Goal: Task Accomplishment & Management: Manage account settings

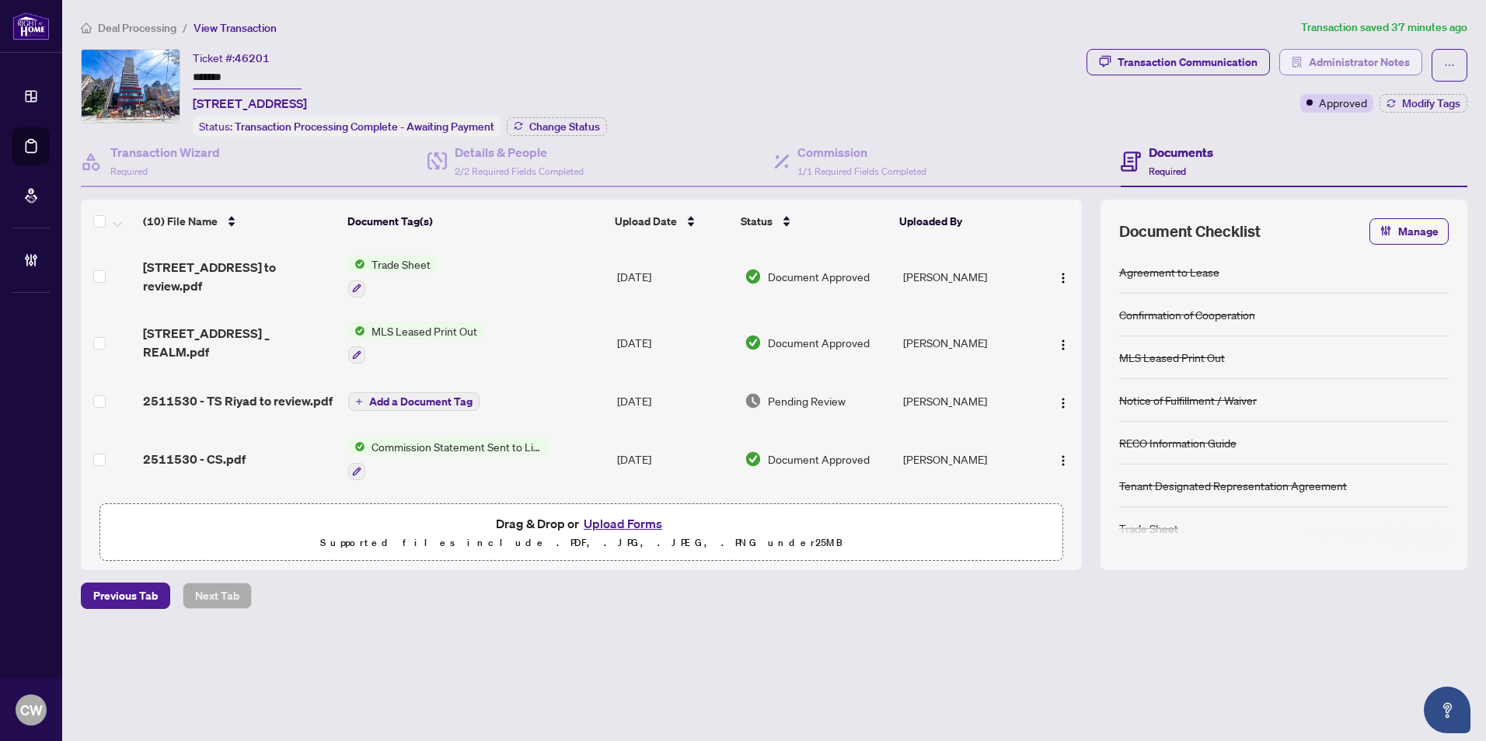
click at [1390, 55] on span "Administrator Notes" at bounding box center [1359, 62] width 101 height 25
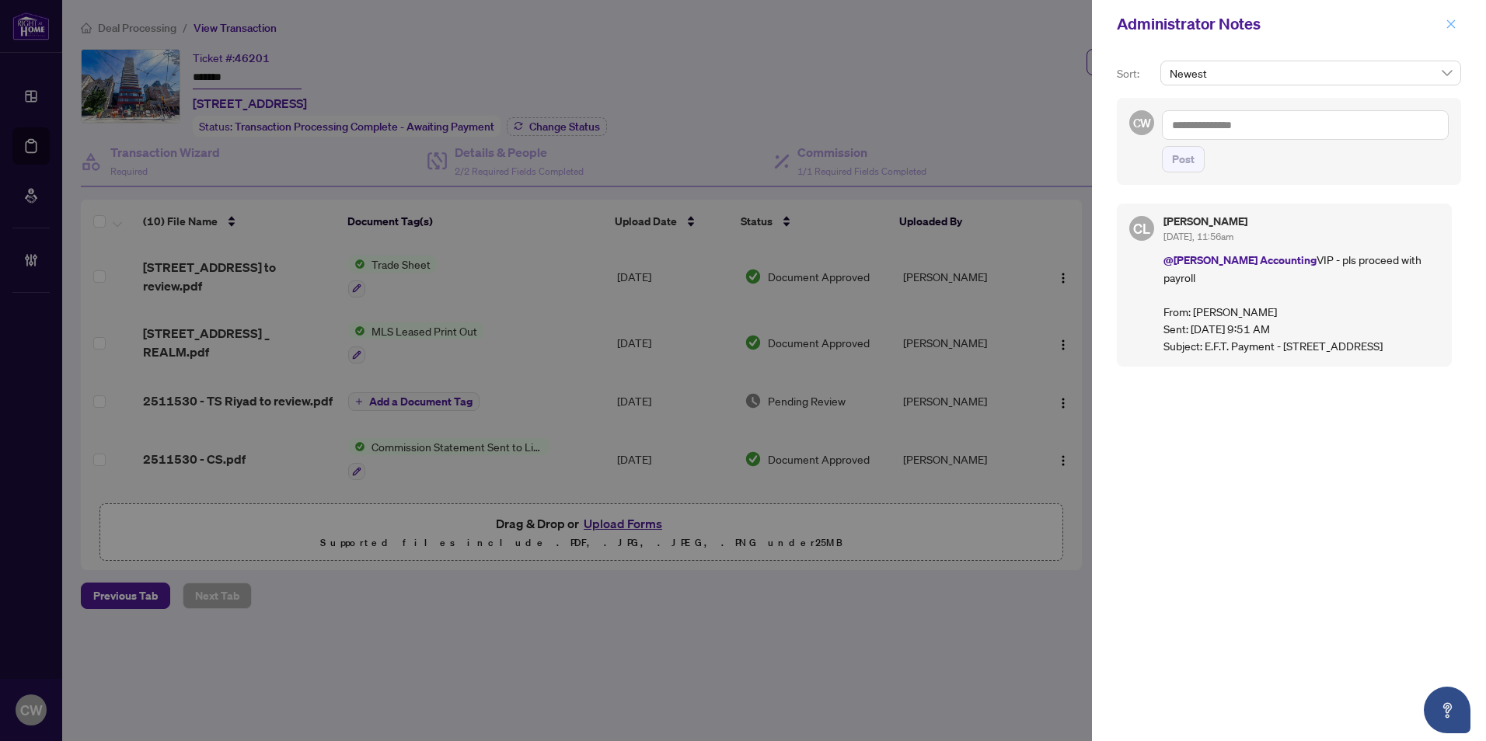
click at [1454, 23] on icon "close" at bounding box center [1451, 24] width 11 height 11
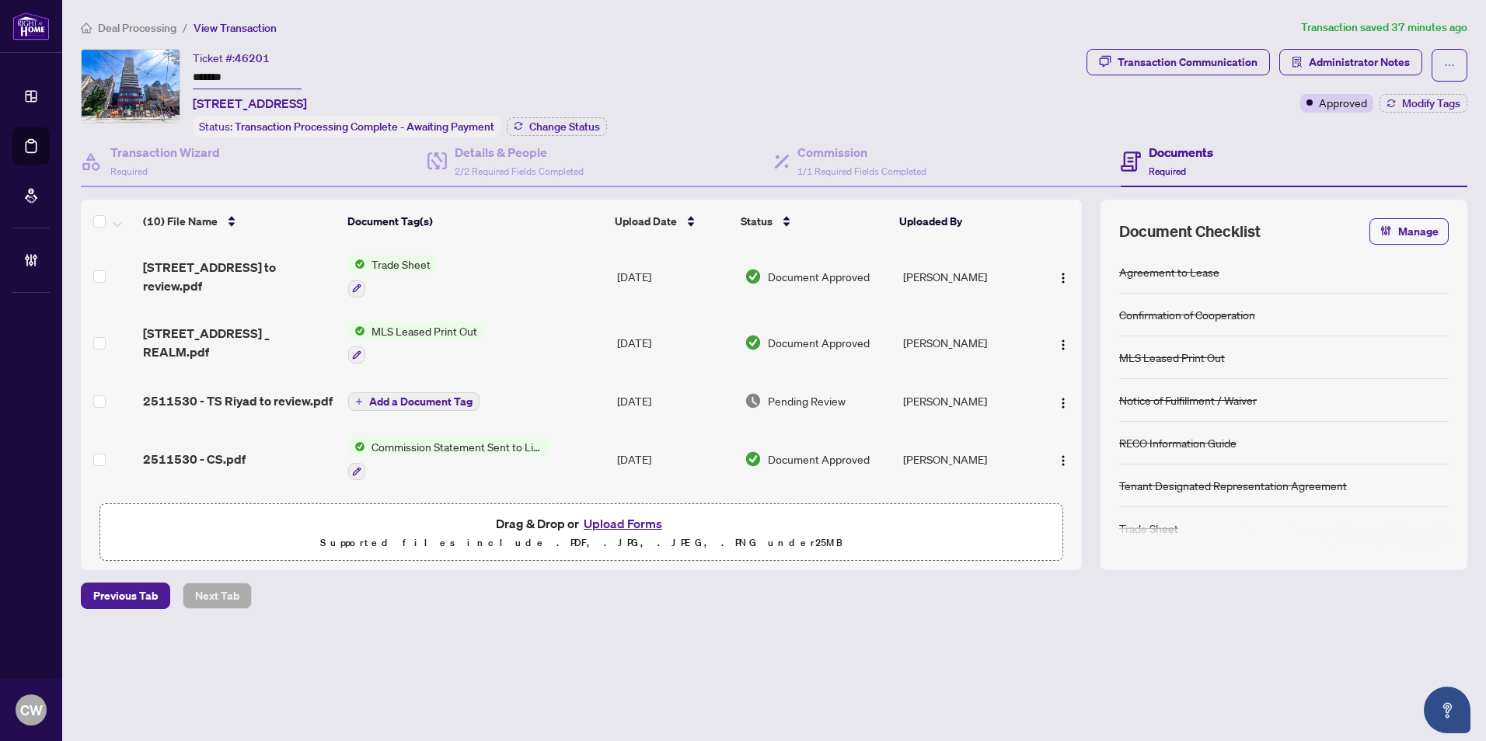
drag, startPoint x: 246, startPoint y: 76, endPoint x: 156, endPoint y: 73, distance: 89.4
click at [156, 73] on div "Ticket #: 46201 ******* [STREET_ADDRESS] Status: Transaction Processing Complet…" at bounding box center [581, 93] width 1000 height 88
click at [544, 126] on span "Change Status" at bounding box center [564, 126] width 71 height 11
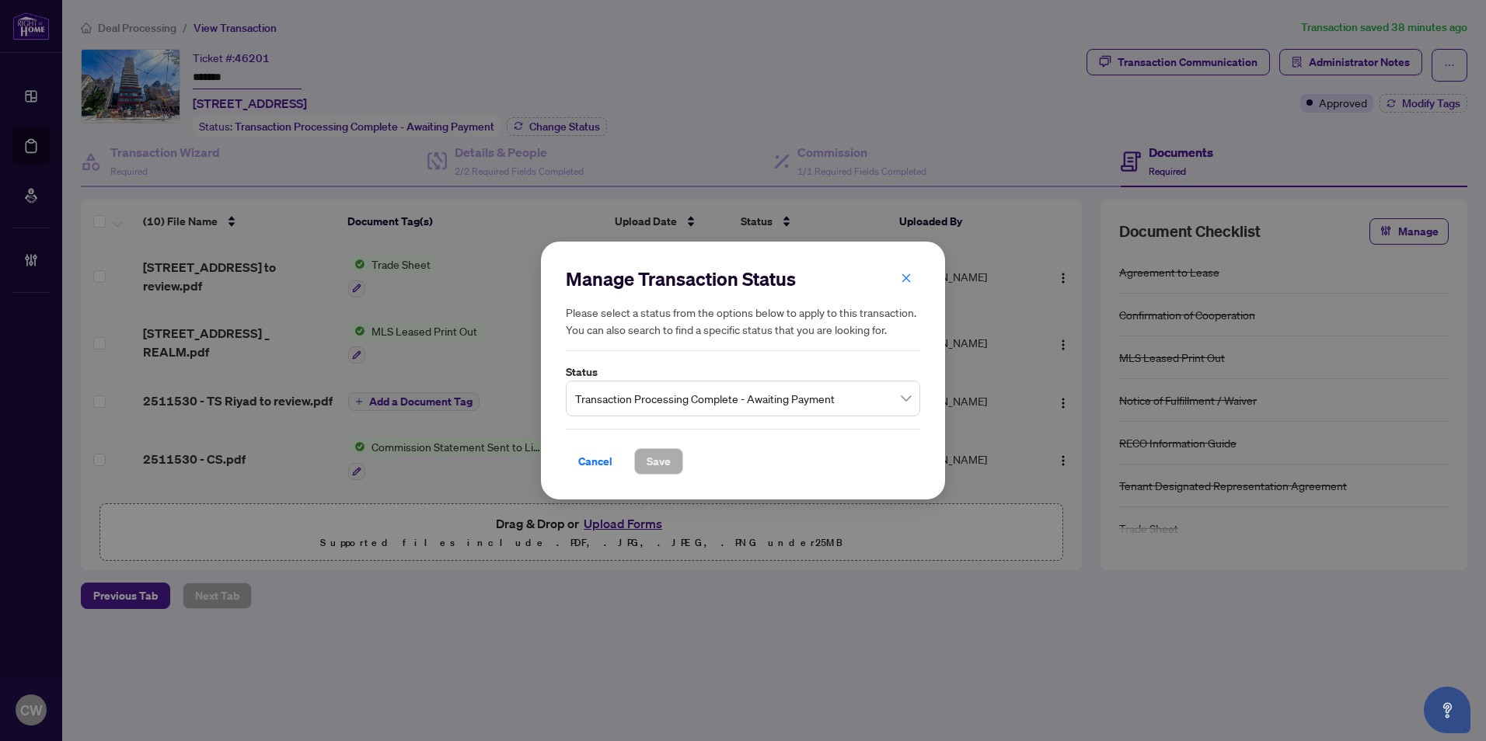
click at [793, 402] on span "Transaction Processing Complete - Awaiting Payment" at bounding box center [743, 399] width 336 height 30
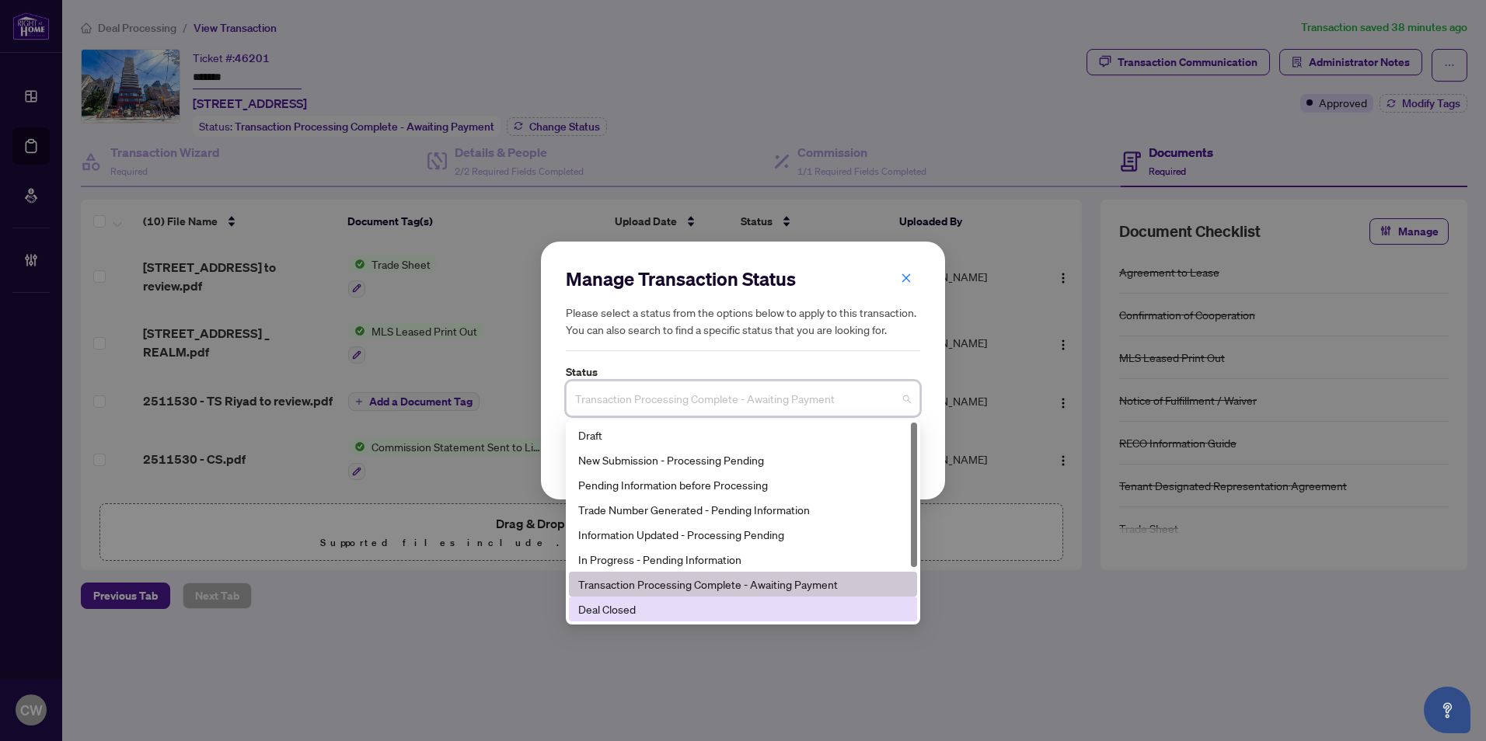
click at [743, 607] on div "Deal Closed" at bounding box center [743, 609] width 330 height 17
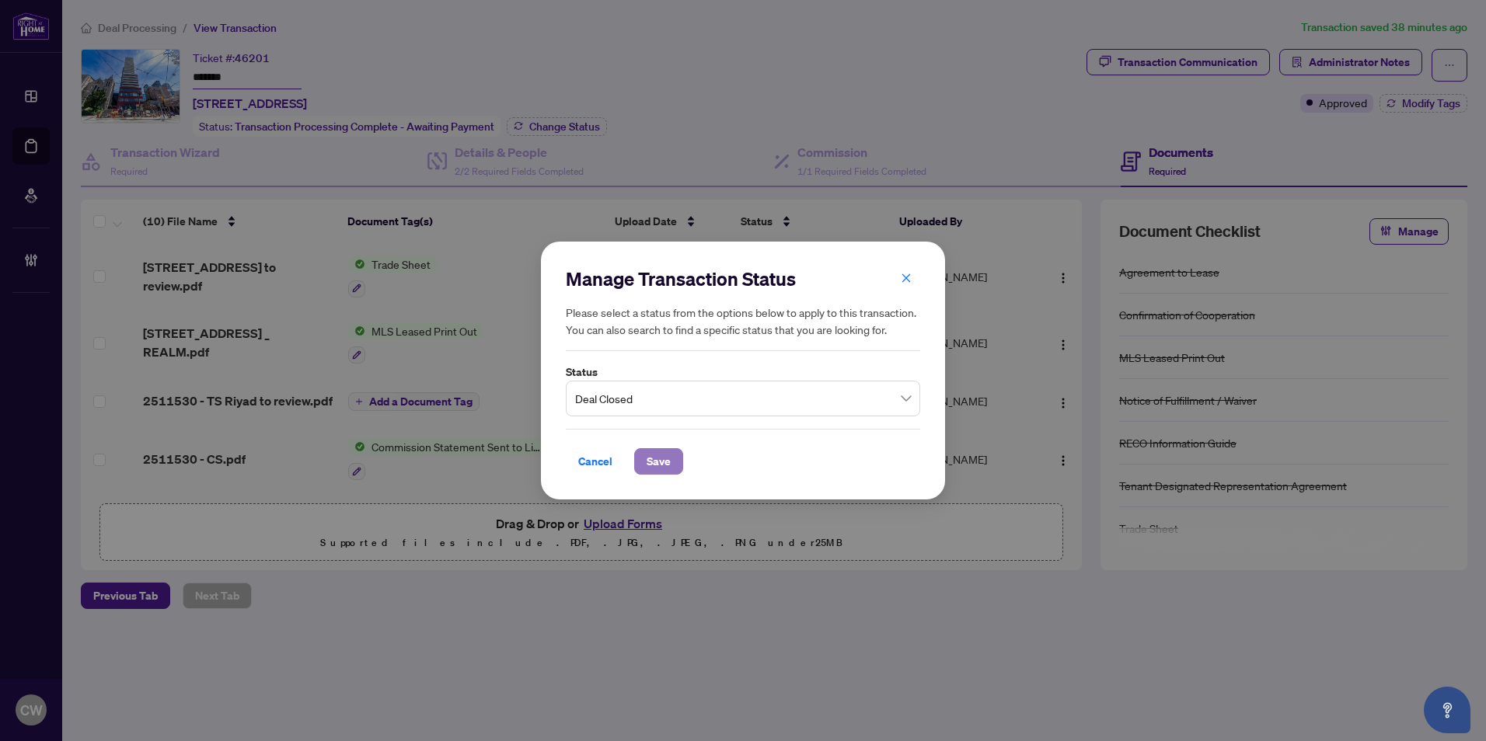
click at [663, 467] on span "Save" at bounding box center [659, 461] width 24 height 25
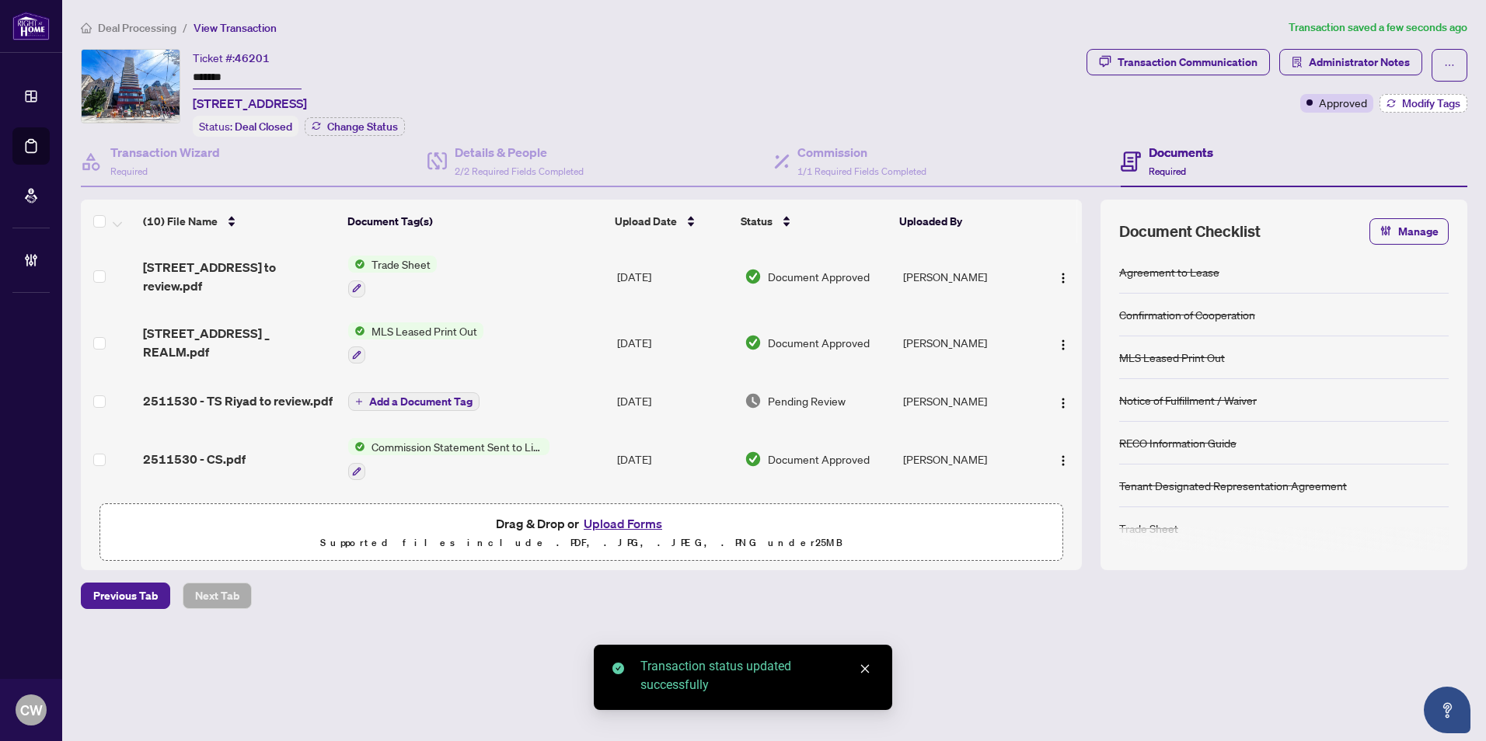
click at [1424, 101] on span "Modify Tags" at bounding box center [1431, 103] width 58 height 11
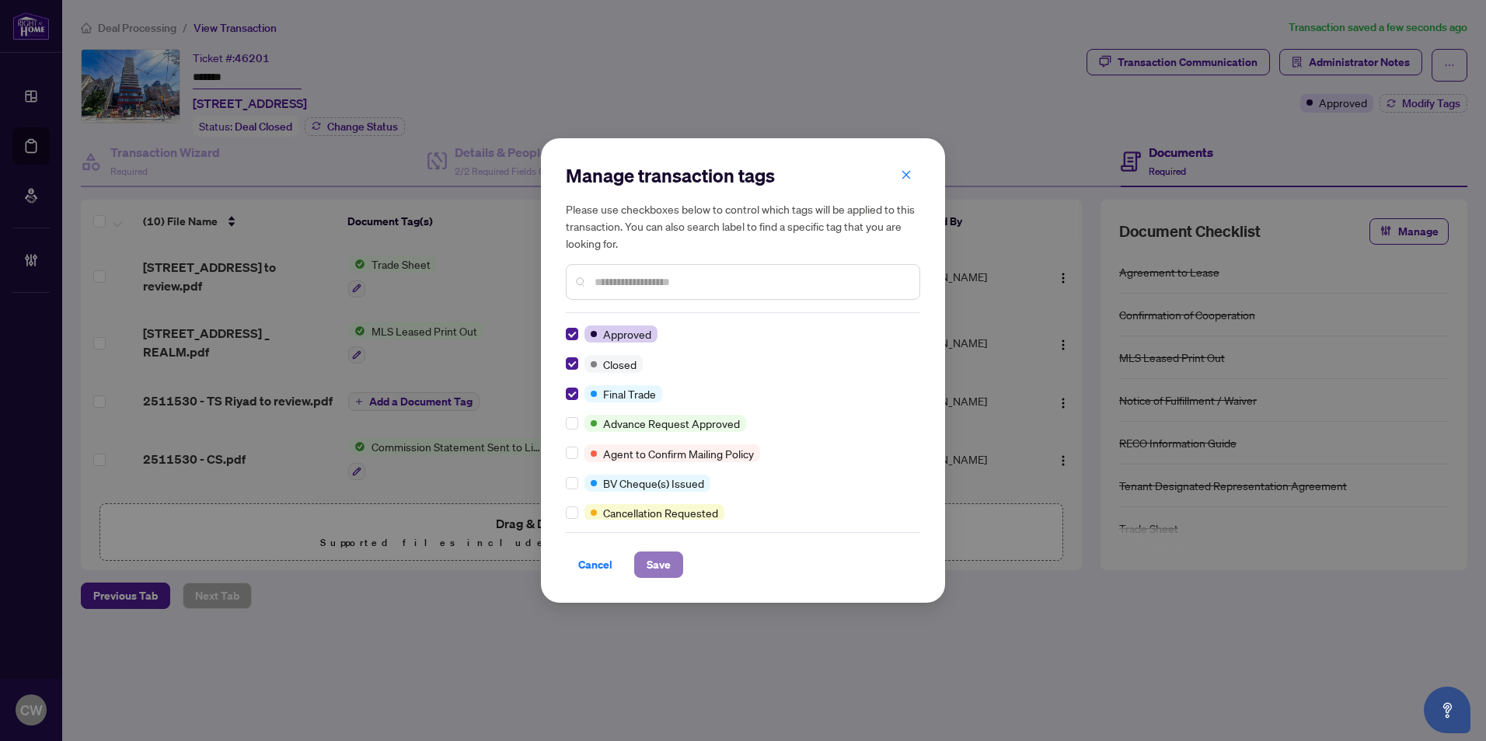
click at [667, 574] on span "Save" at bounding box center [659, 565] width 24 height 25
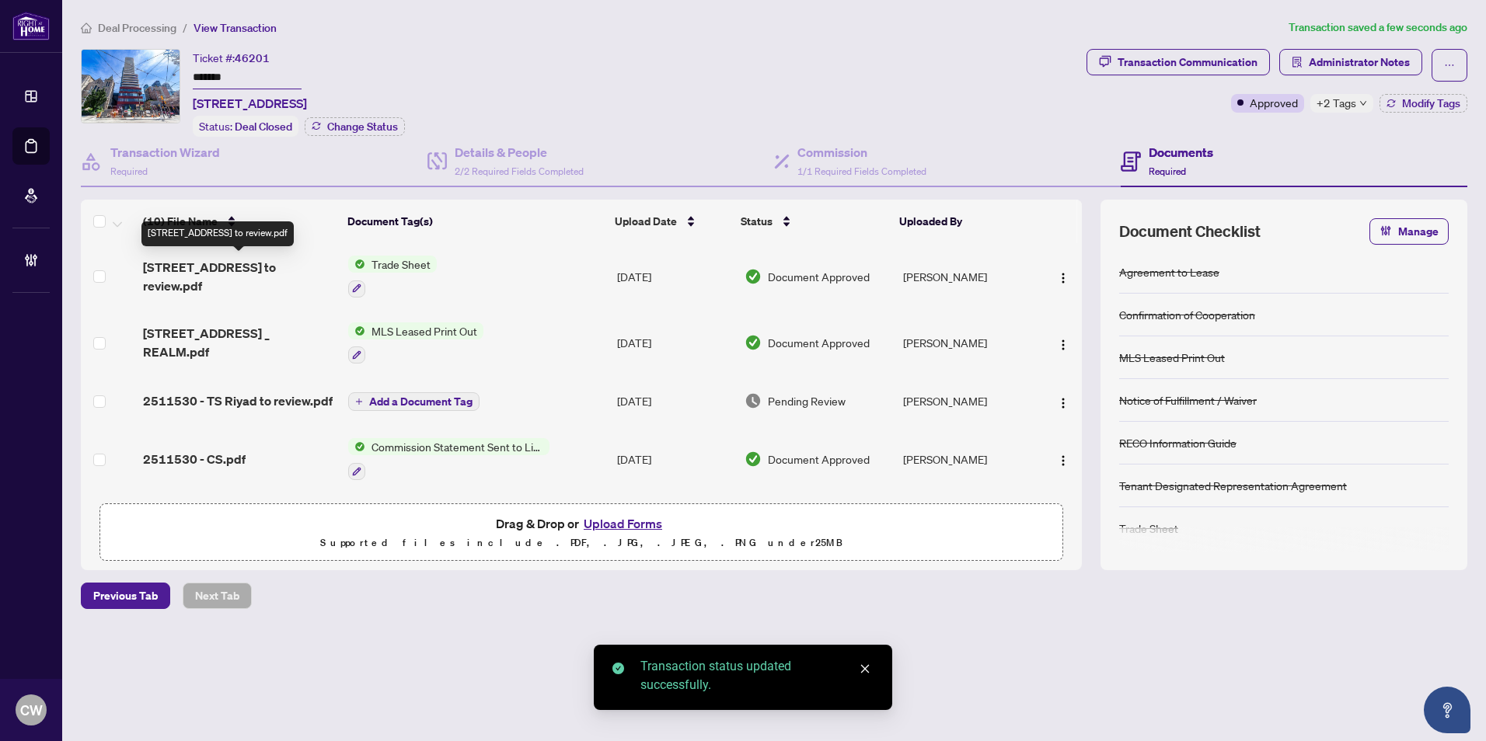
click at [191, 274] on span "[STREET_ADDRESS] to review.pdf" at bounding box center [239, 276] width 193 height 37
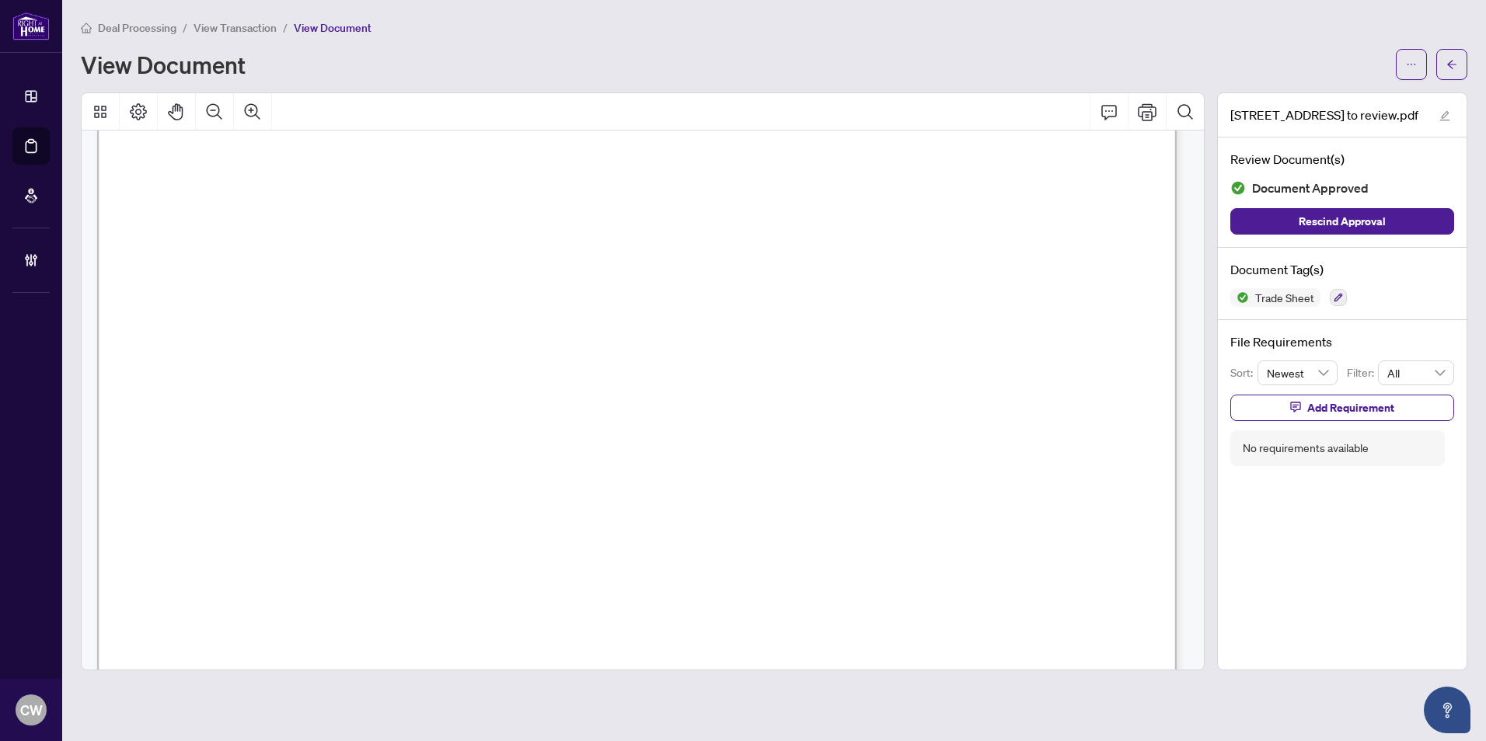
scroll to position [544, 0]
click at [1444, 65] on button "button" at bounding box center [1451, 64] width 31 height 31
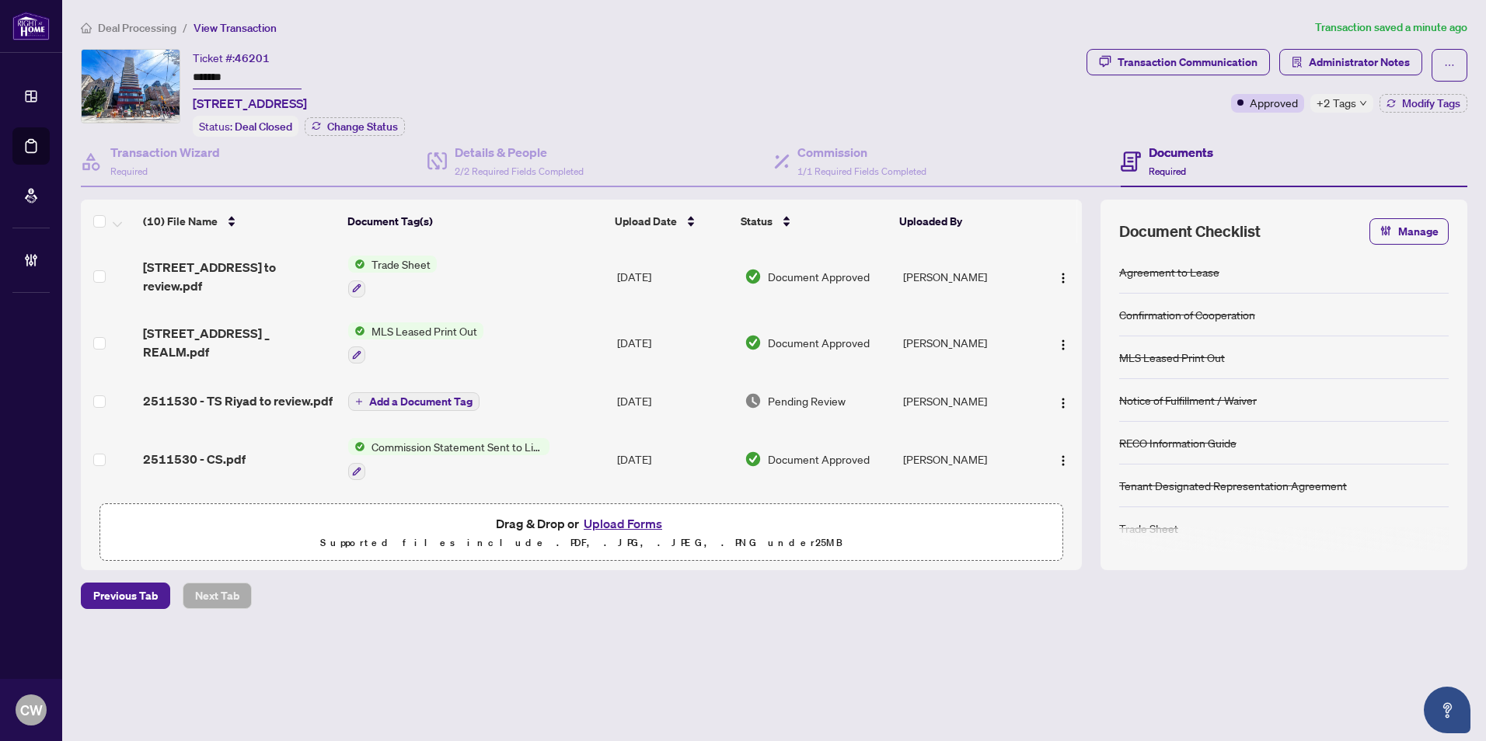
click at [624, 519] on button "Upload Forms" at bounding box center [623, 524] width 88 height 20
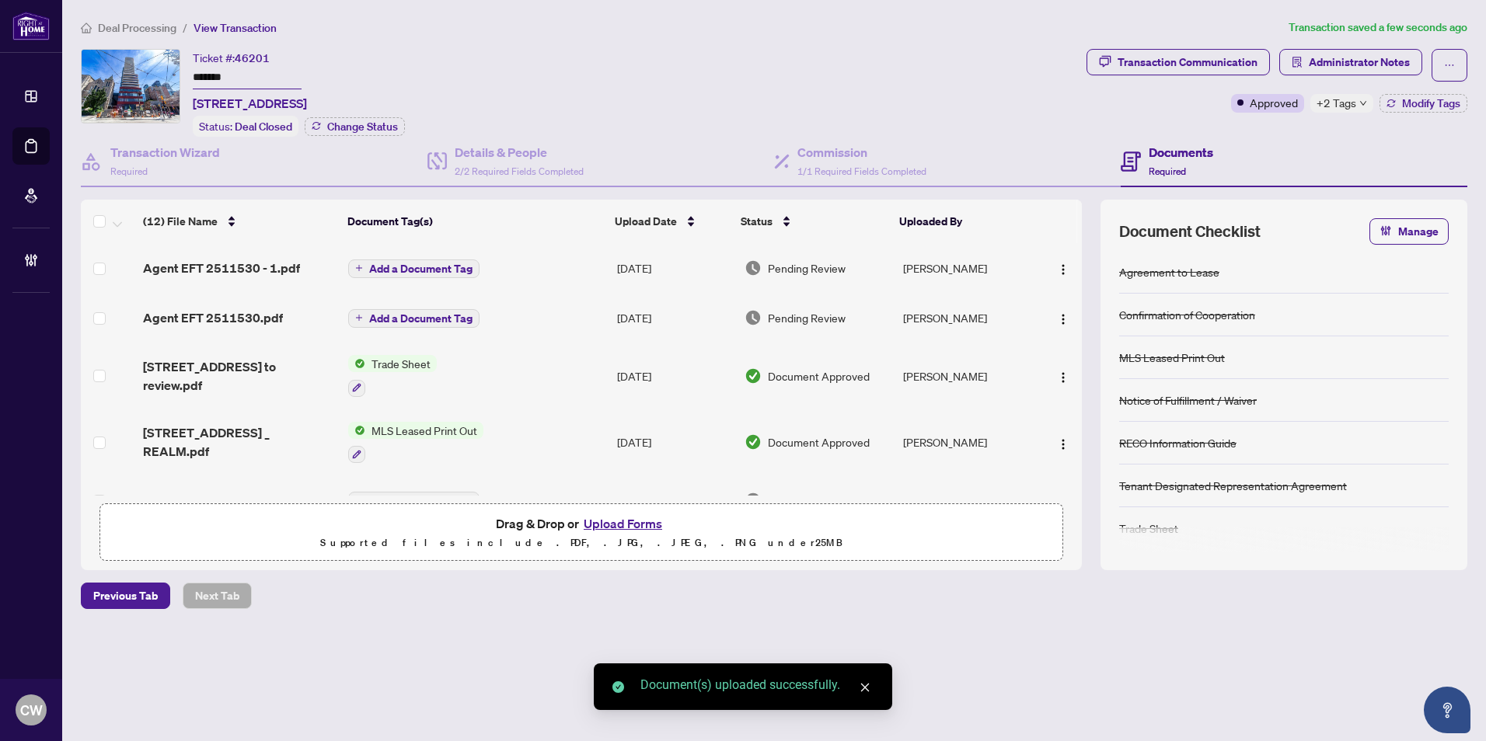
click at [435, 319] on span "Add a Document Tag" at bounding box center [420, 318] width 103 height 11
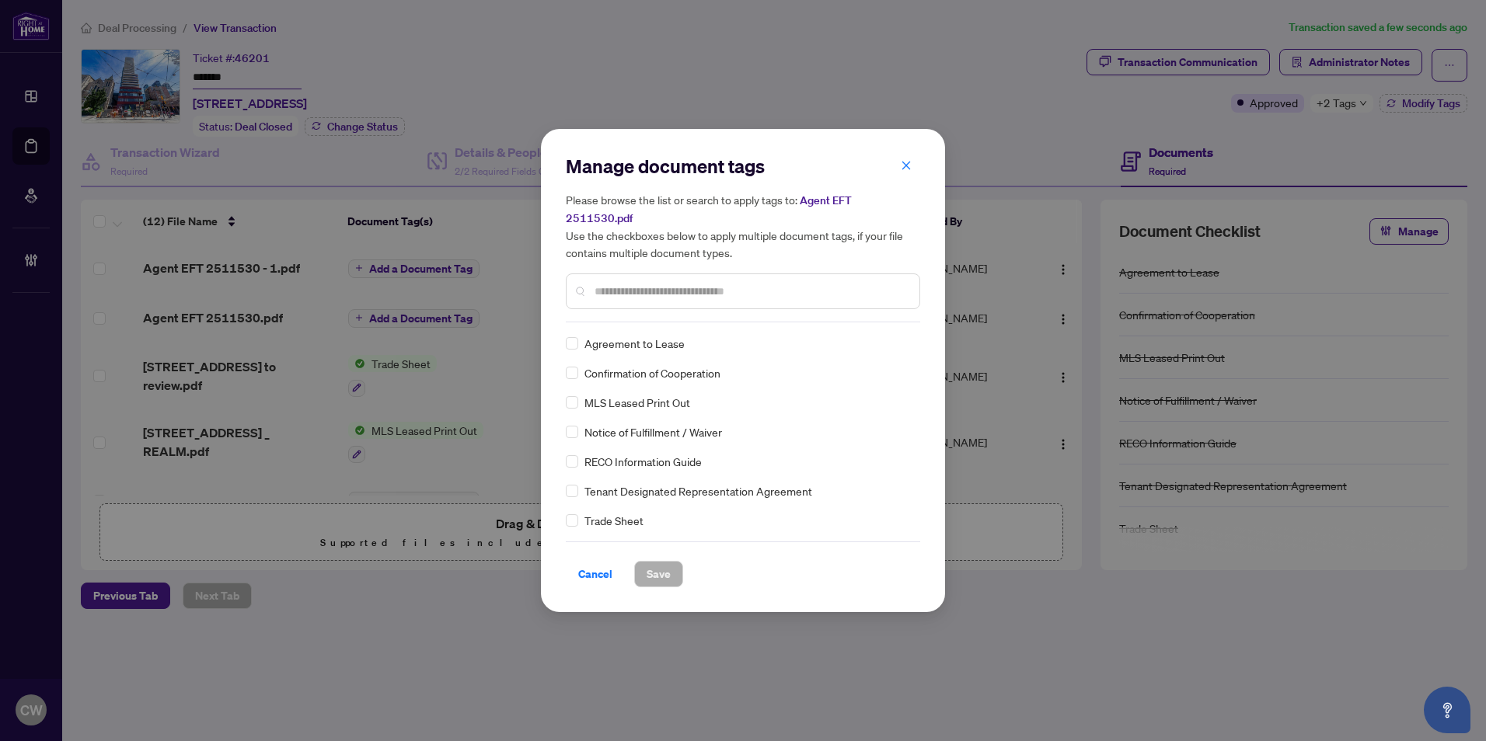
click at [631, 284] on input "text" at bounding box center [751, 291] width 312 height 17
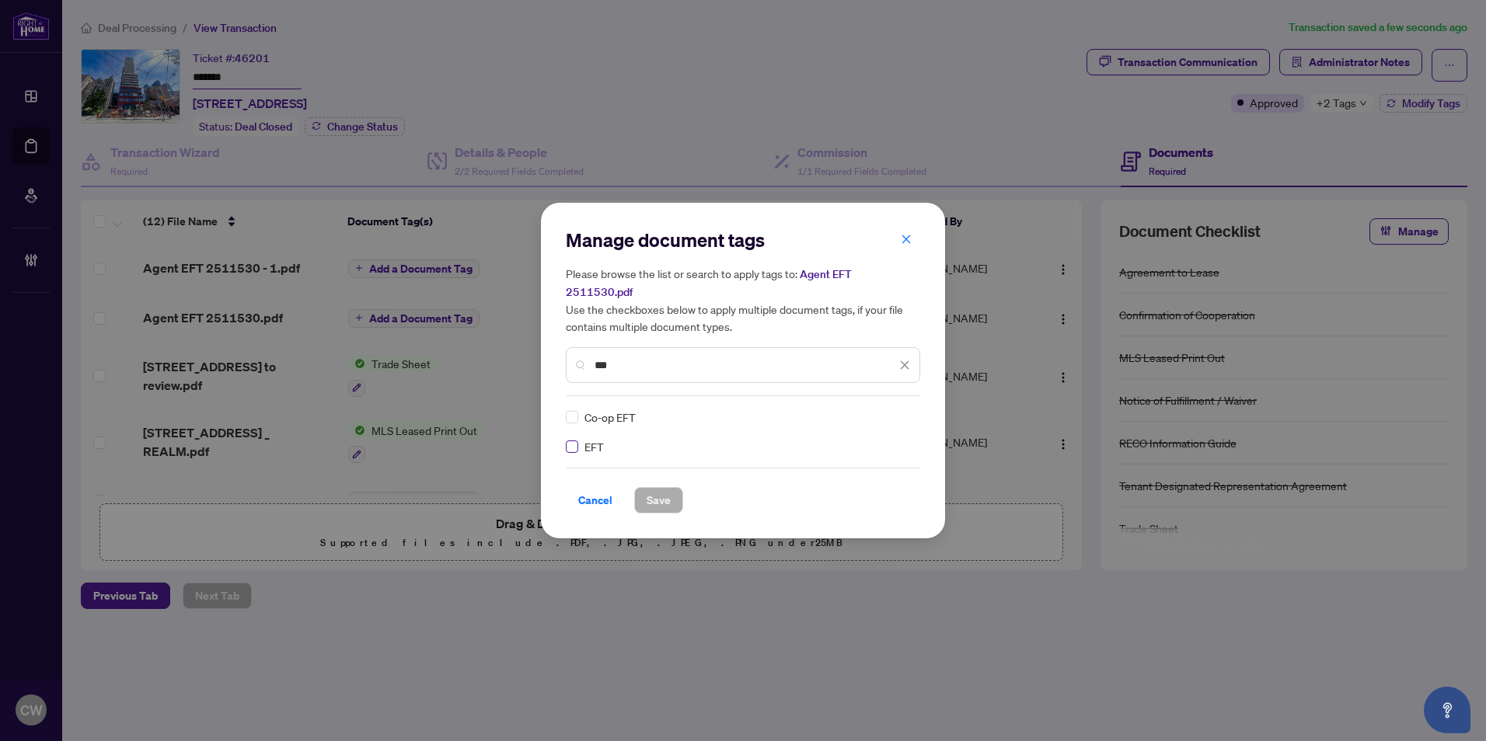
type input "***"
click at [888, 410] on img at bounding box center [889, 418] width 16 height 16
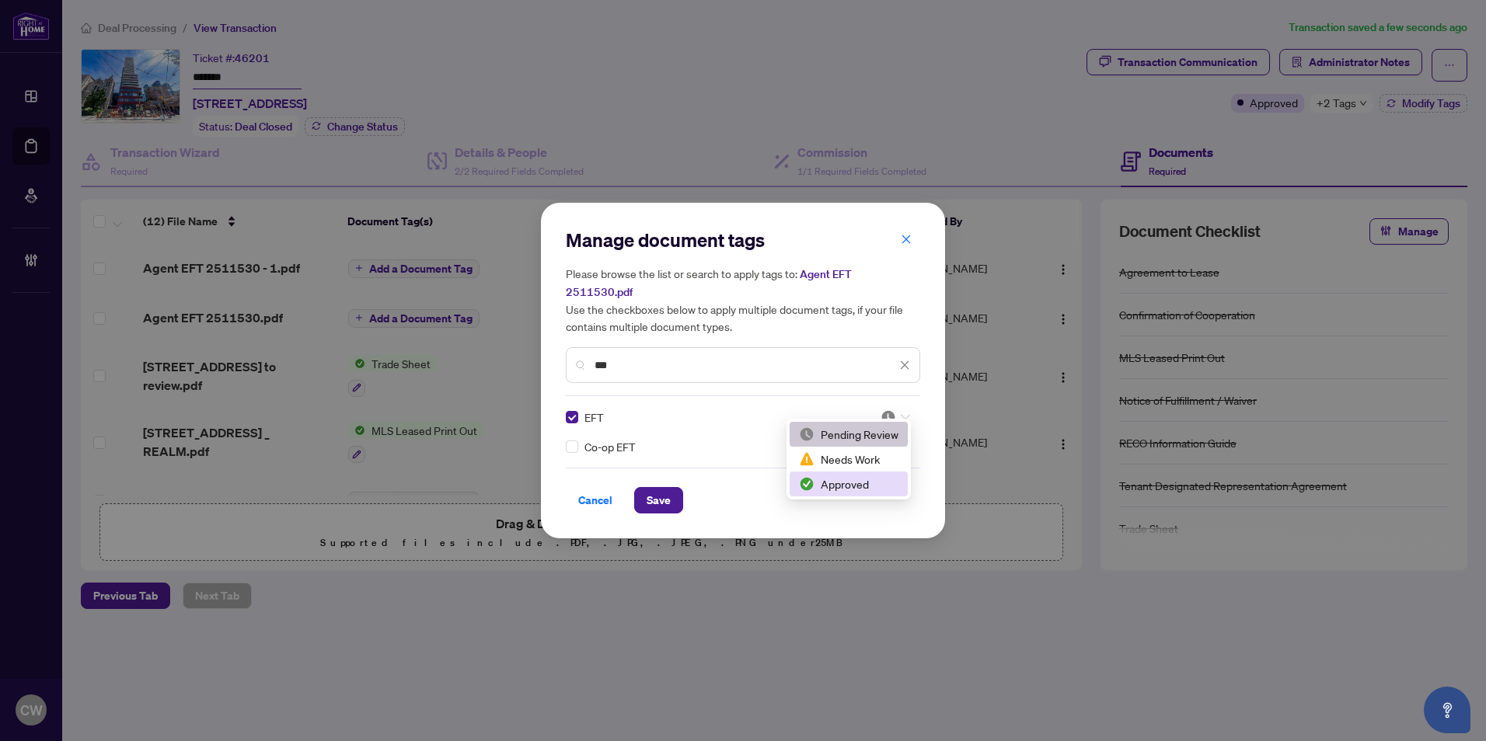
click at [883, 488] on div "Approved" at bounding box center [848, 484] width 99 height 17
click at [662, 501] on span "Save" at bounding box center [659, 500] width 24 height 25
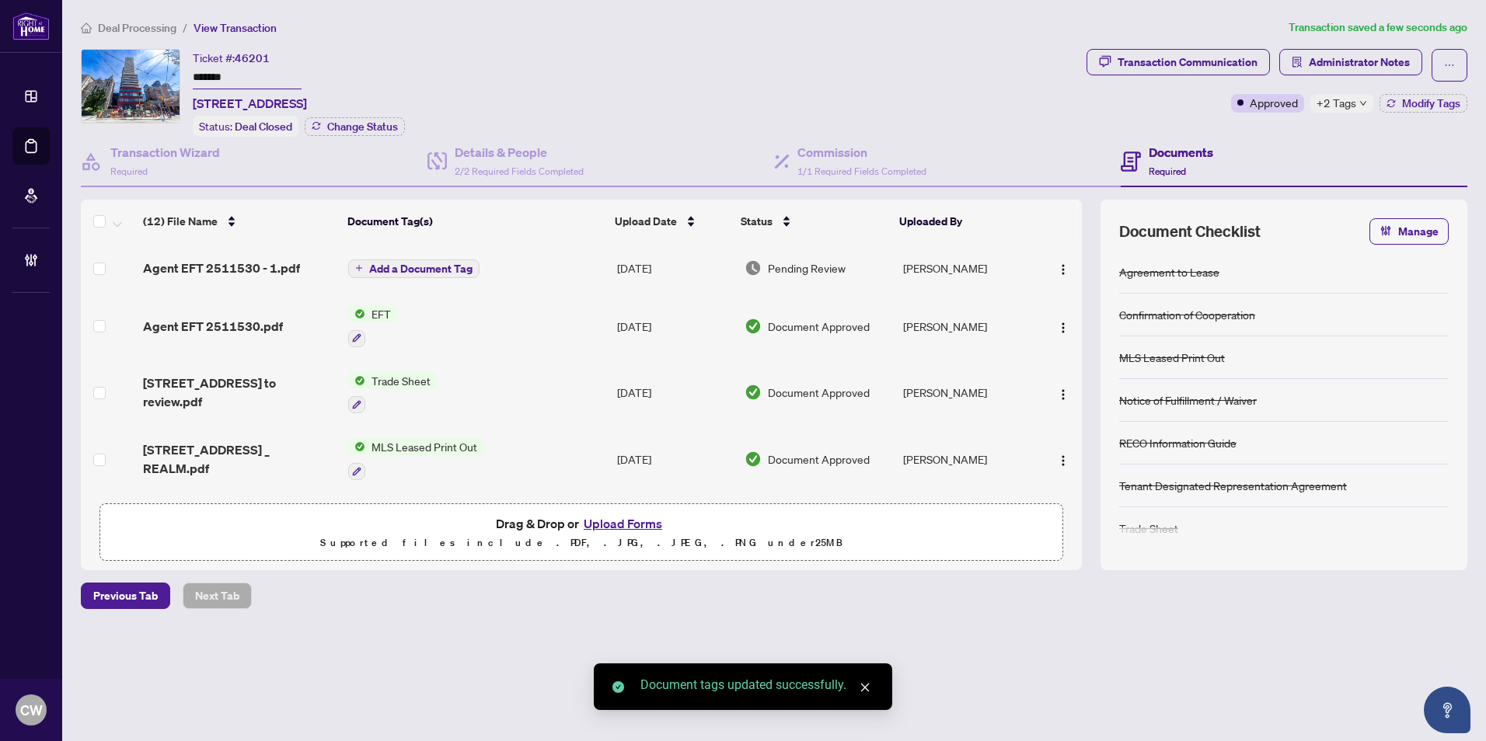
click at [445, 270] on span "Add a Document Tag" at bounding box center [420, 268] width 103 height 11
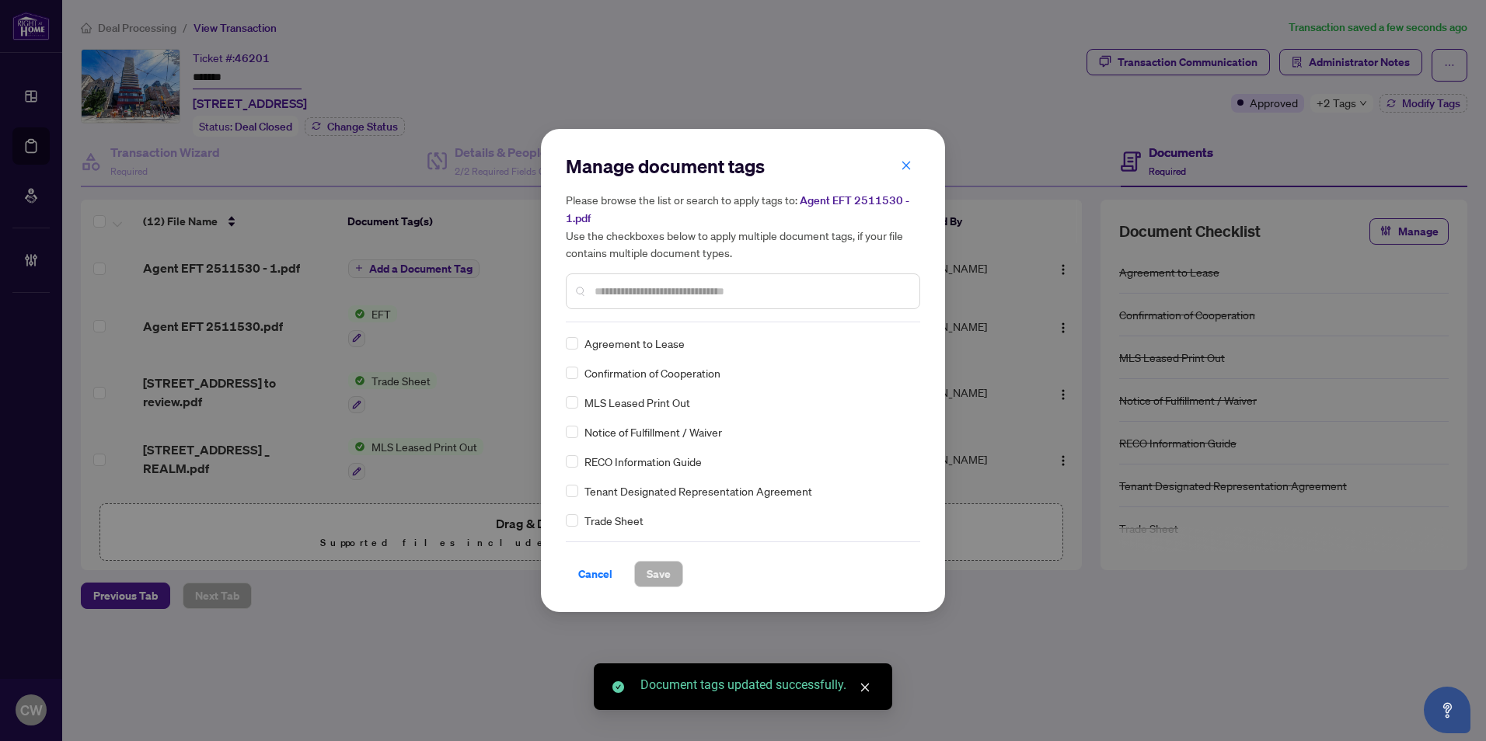
click at [644, 314] on div "Manage document tags Please browse the list or search to apply tags to: Agent E…" at bounding box center [743, 238] width 354 height 169
click at [641, 295] on input "text" at bounding box center [751, 291] width 312 height 17
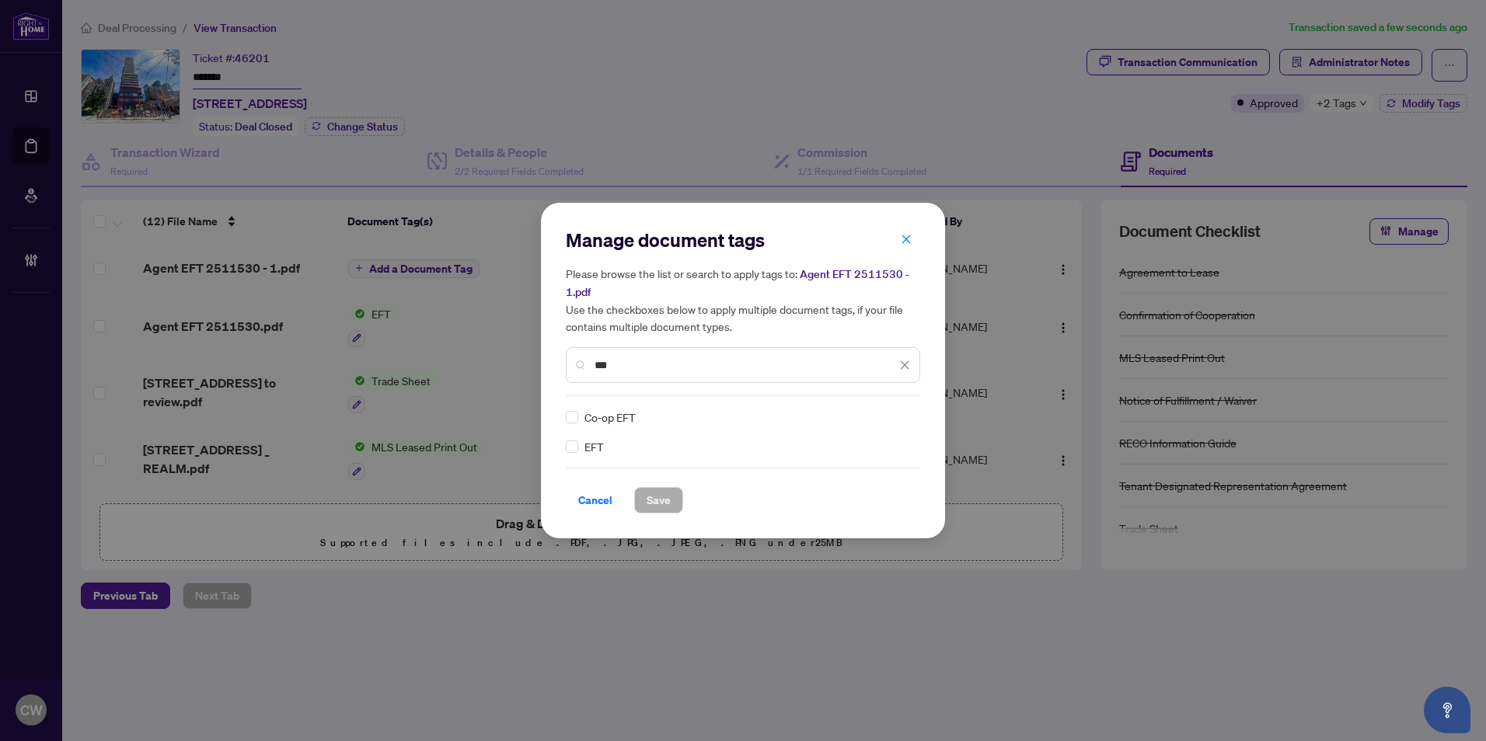
type input "***"
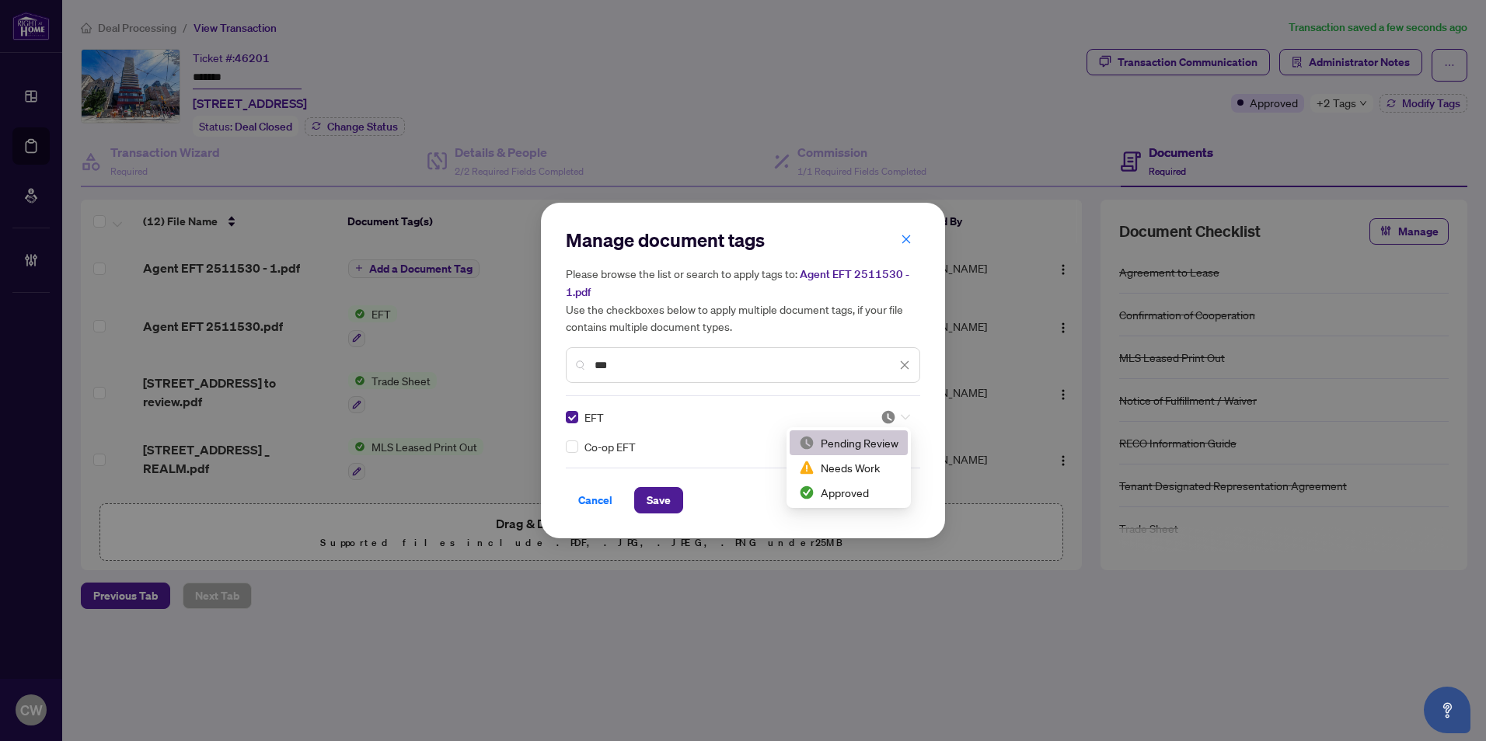
click at [907, 416] on icon at bounding box center [905, 417] width 9 height 6
click at [867, 495] on div "Approved" at bounding box center [848, 492] width 99 height 17
click at [657, 492] on div "Cancel Save" at bounding box center [743, 491] width 354 height 46
click at [661, 508] on span "Save" at bounding box center [659, 500] width 24 height 25
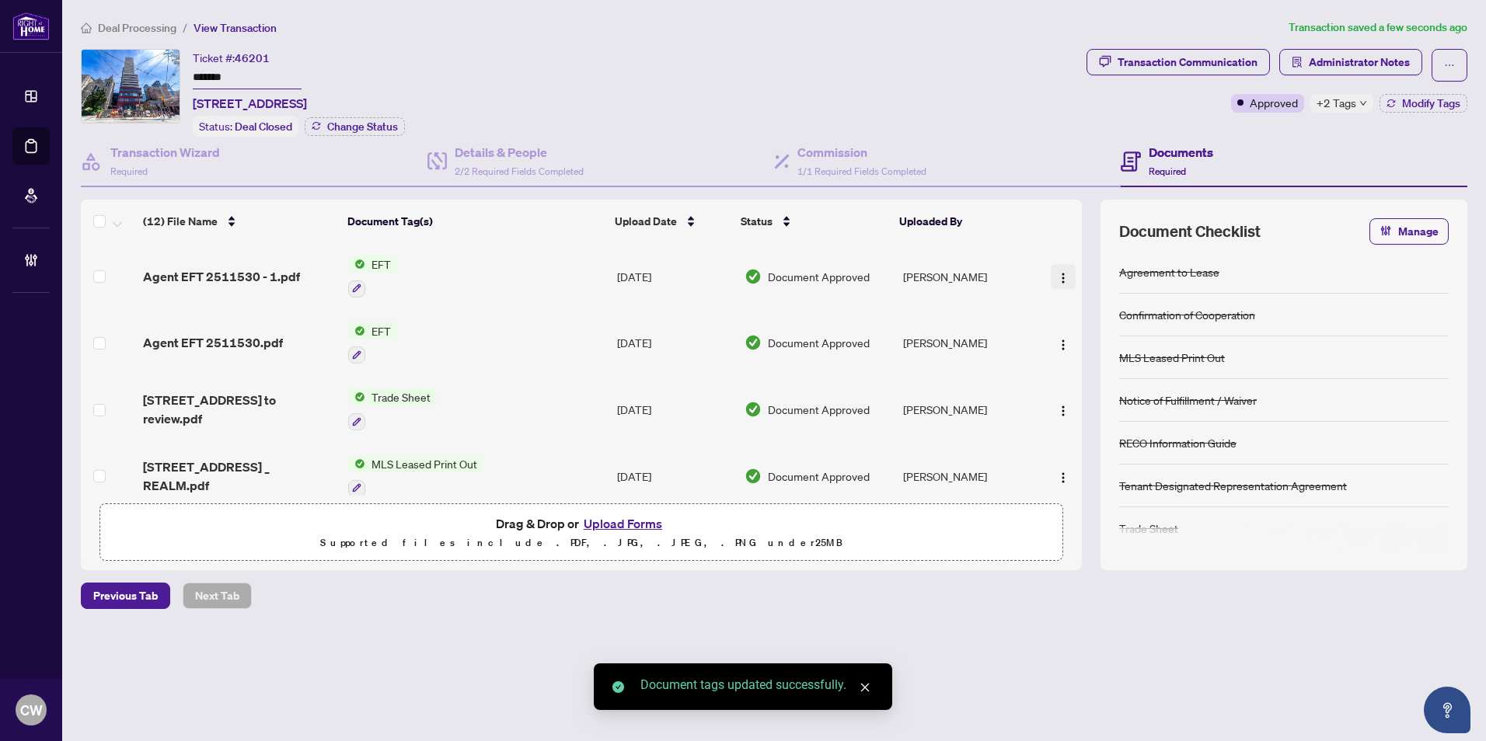
click at [1062, 272] on img "button" at bounding box center [1063, 278] width 12 height 12
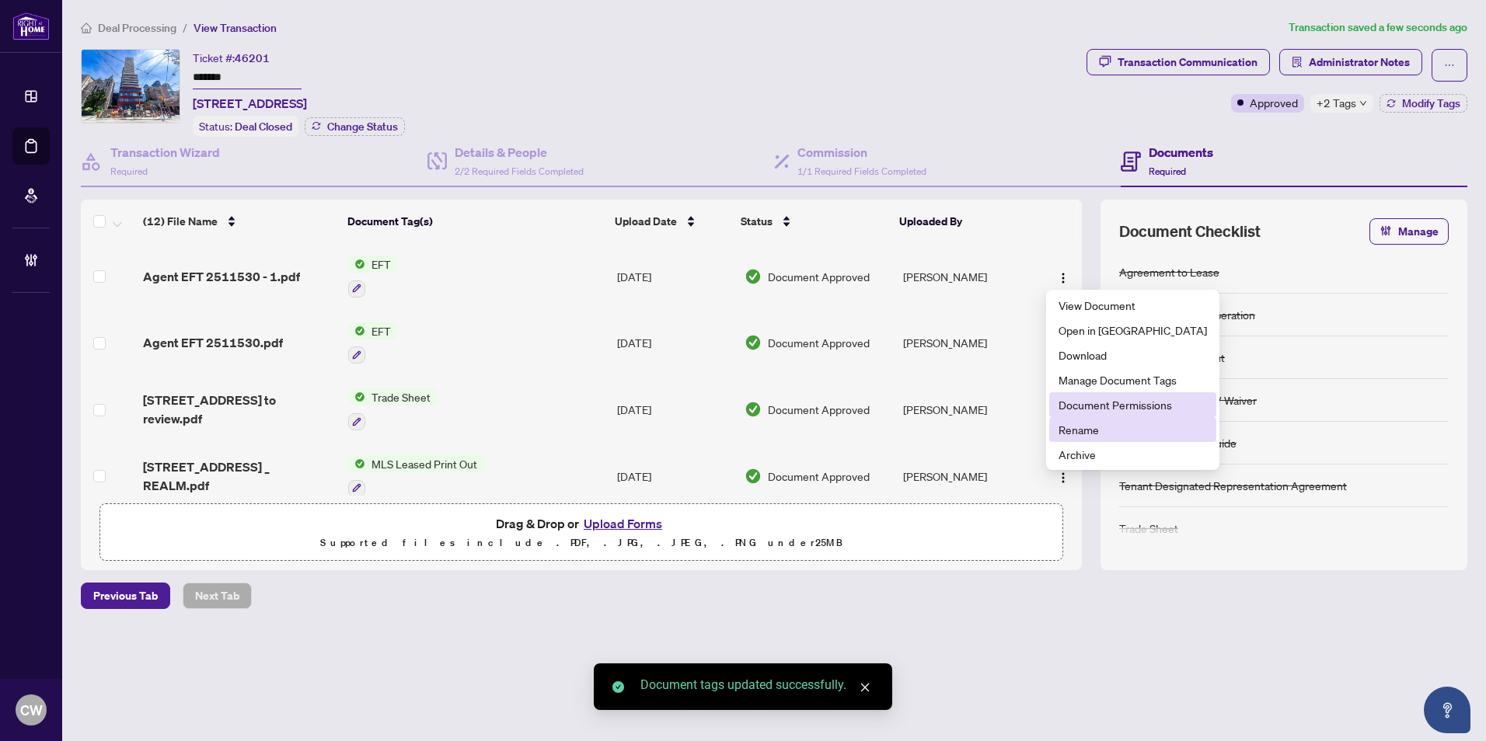
click at [1122, 395] on li "Document Permissions" at bounding box center [1132, 405] width 167 height 25
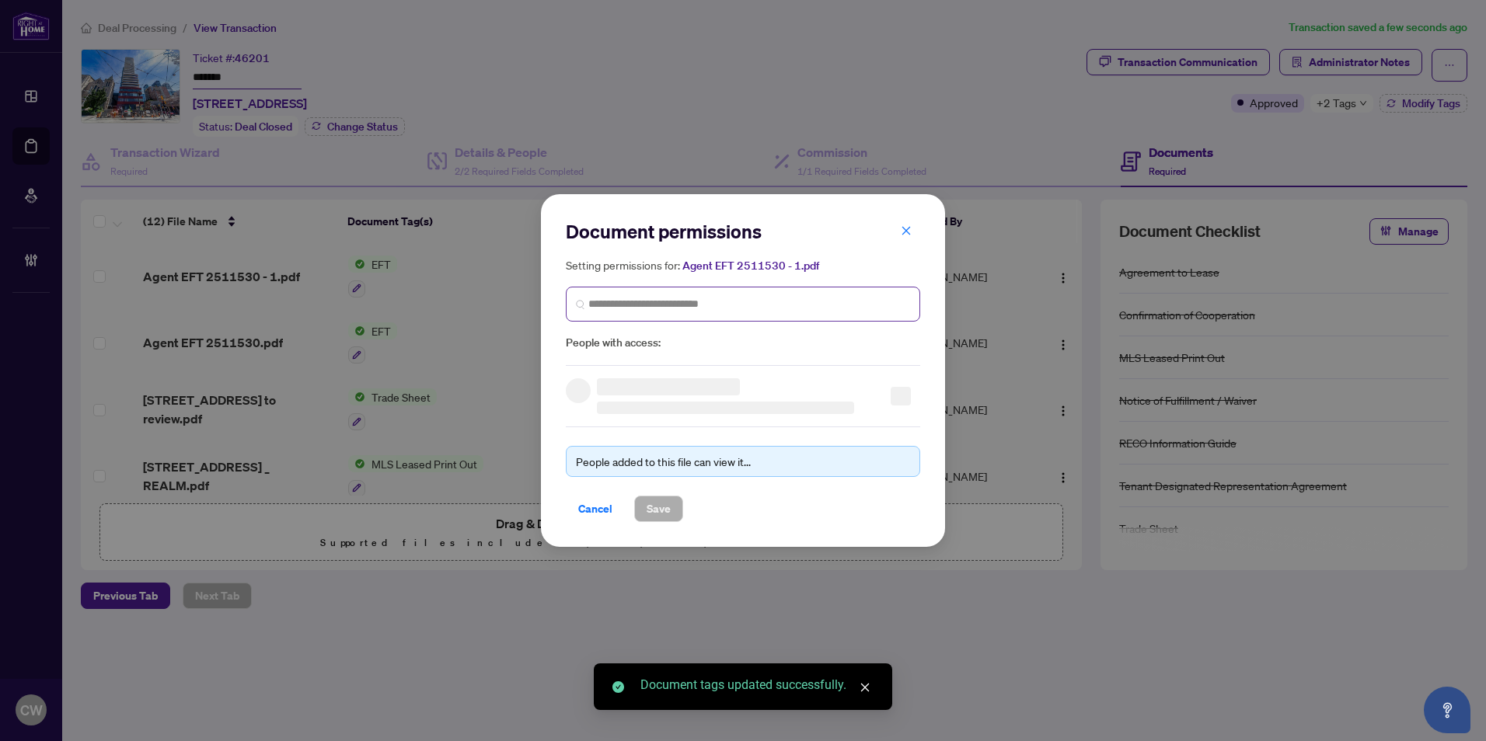
click at [724, 288] on span at bounding box center [743, 304] width 354 height 35
click at [731, 301] on input "search" at bounding box center [749, 304] width 322 height 16
paste input "**********"
type input "**********"
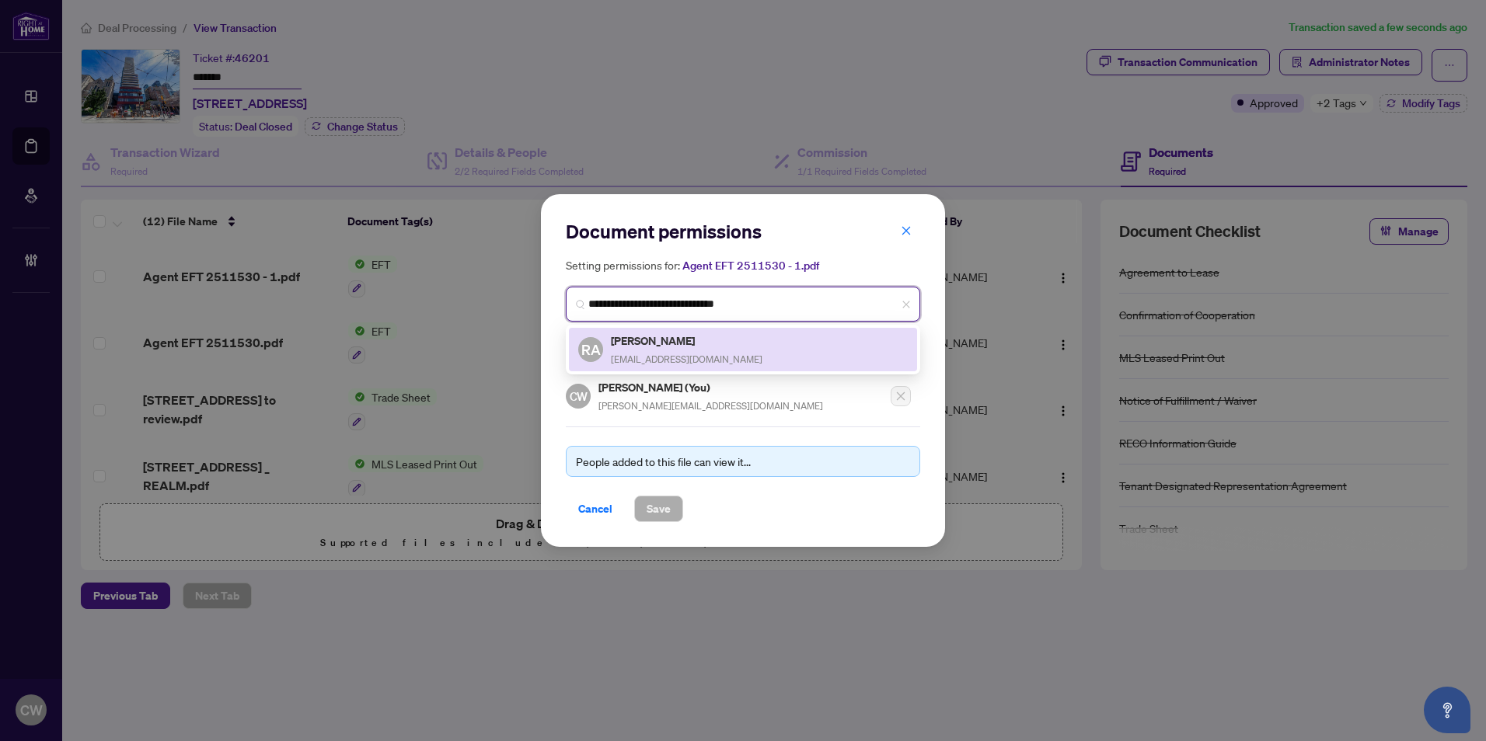
click at [648, 340] on h5 "[PERSON_NAME]" at bounding box center [687, 341] width 152 height 18
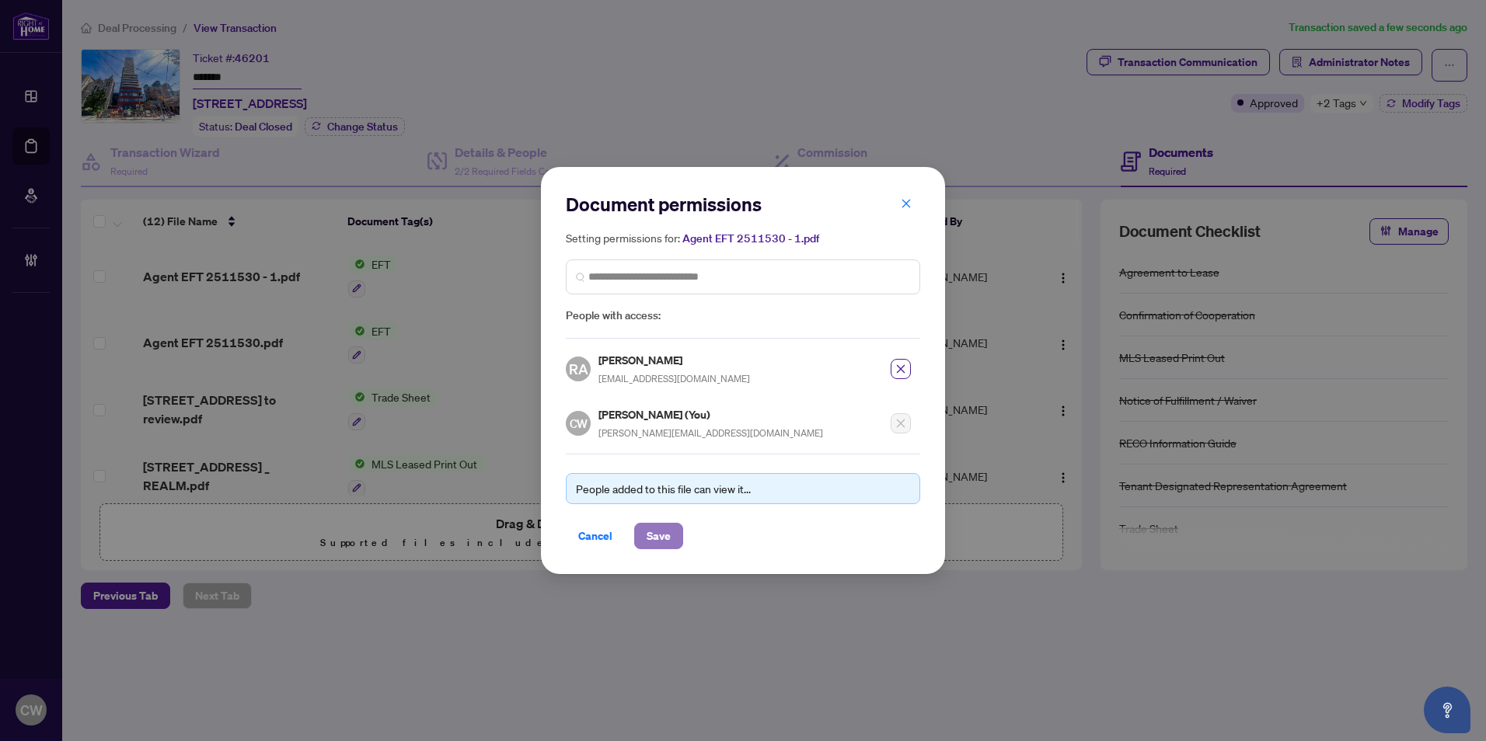
click at [663, 534] on span "Save" at bounding box center [659, 536] width 24 height 25
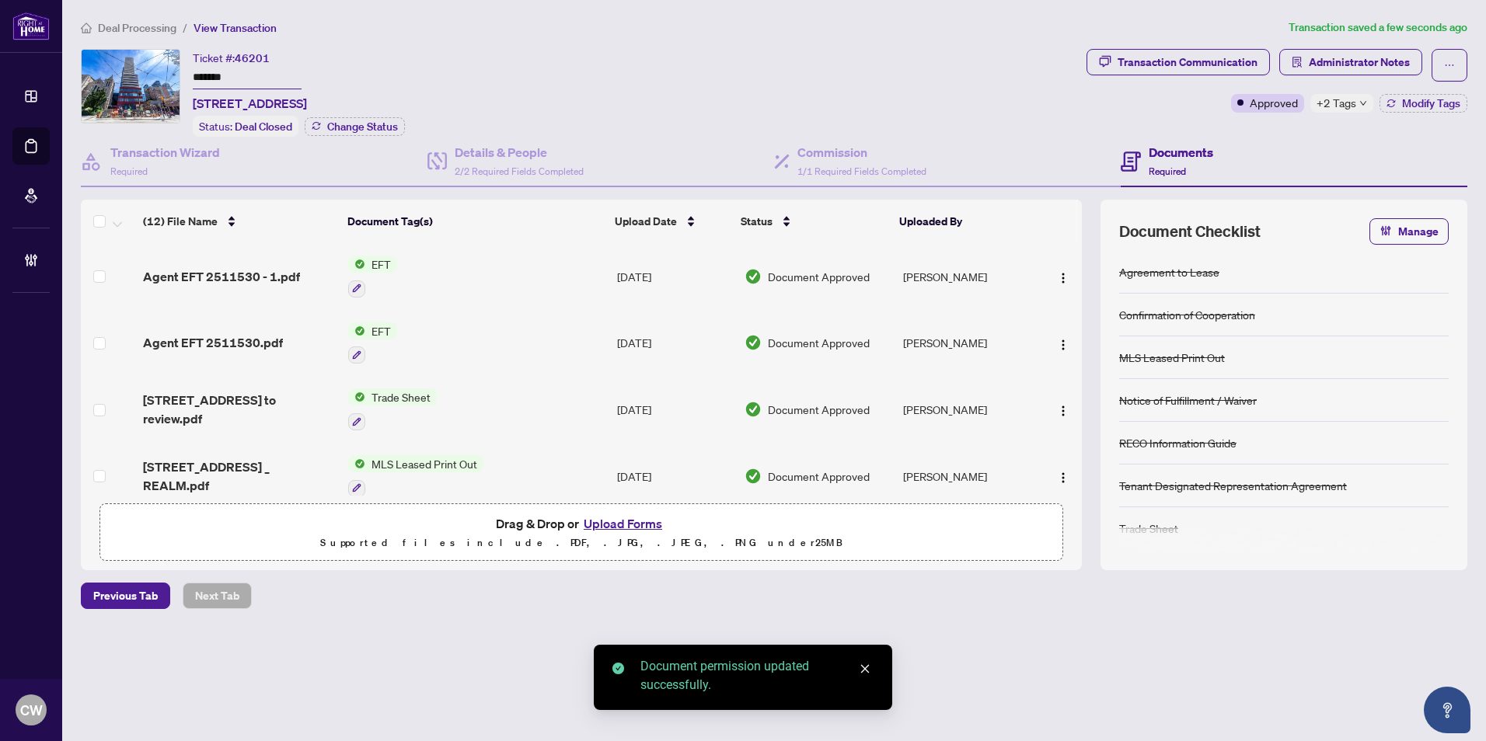
click at [1051, 337] on button "button" at bounding box center [1063, 342] width 25 height 25
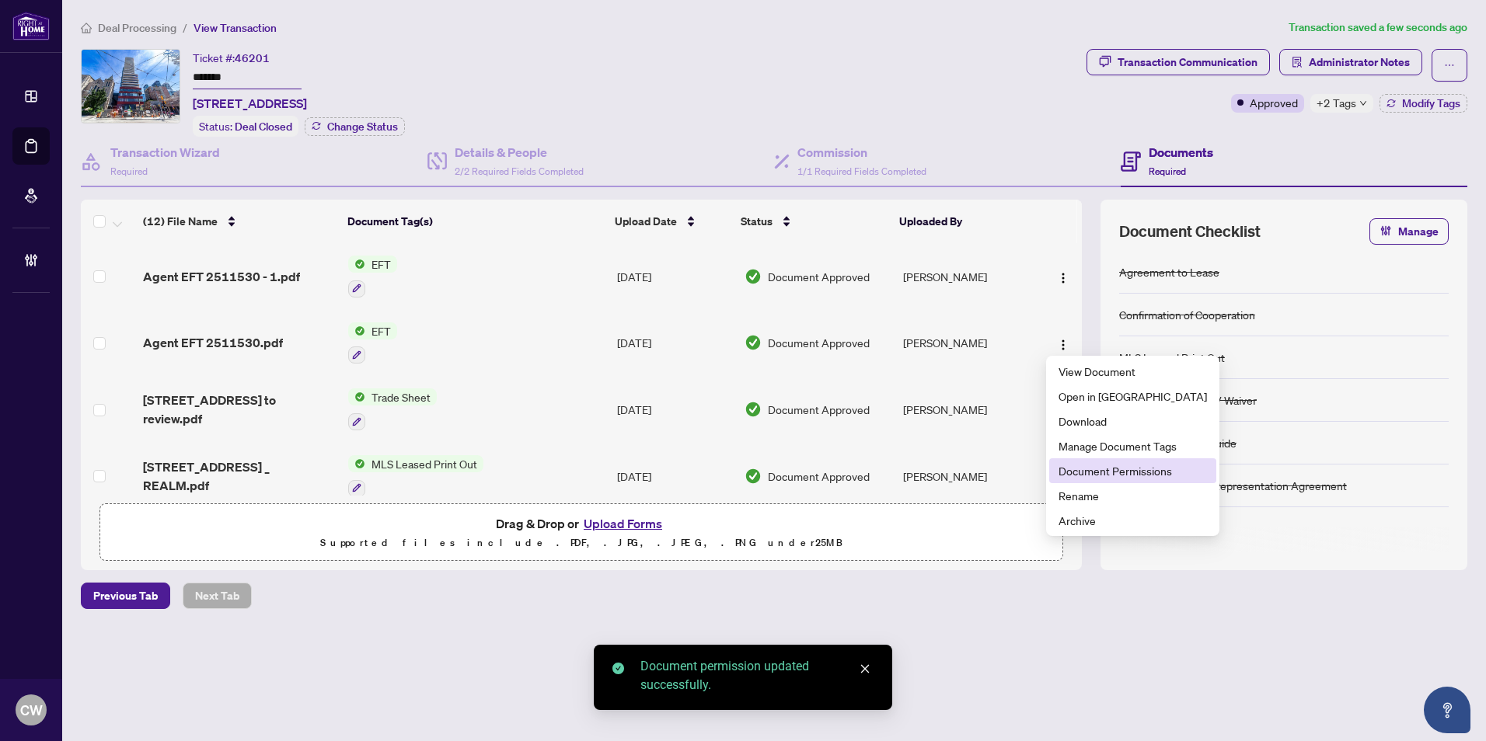
click at [1100, 466] on span "Document Permissions" at bounding box center [1133, 470] width 148 height 17
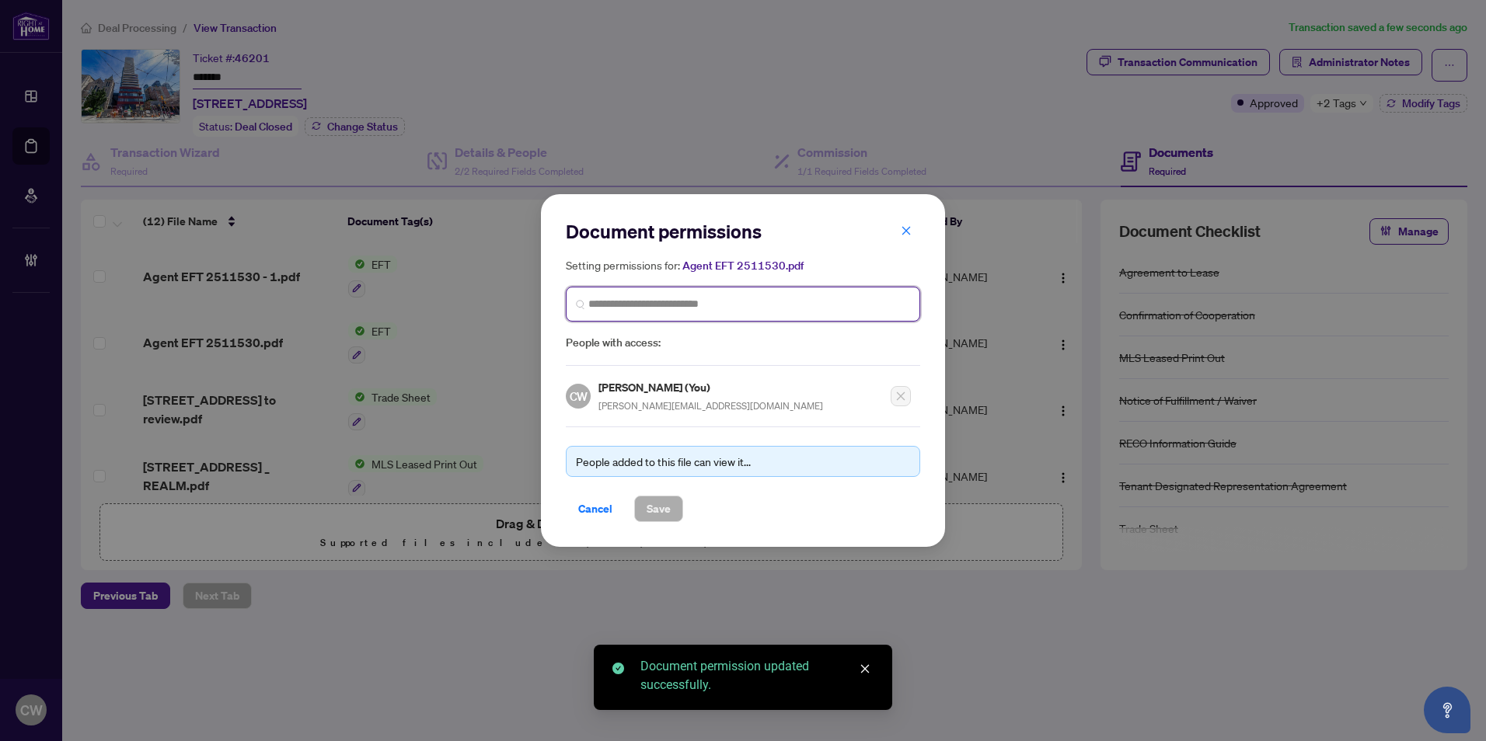
click at [844, 309] on input "search" at bounding box center [749, 304] width 322 height 16
paste input "**********"
type input "**********"
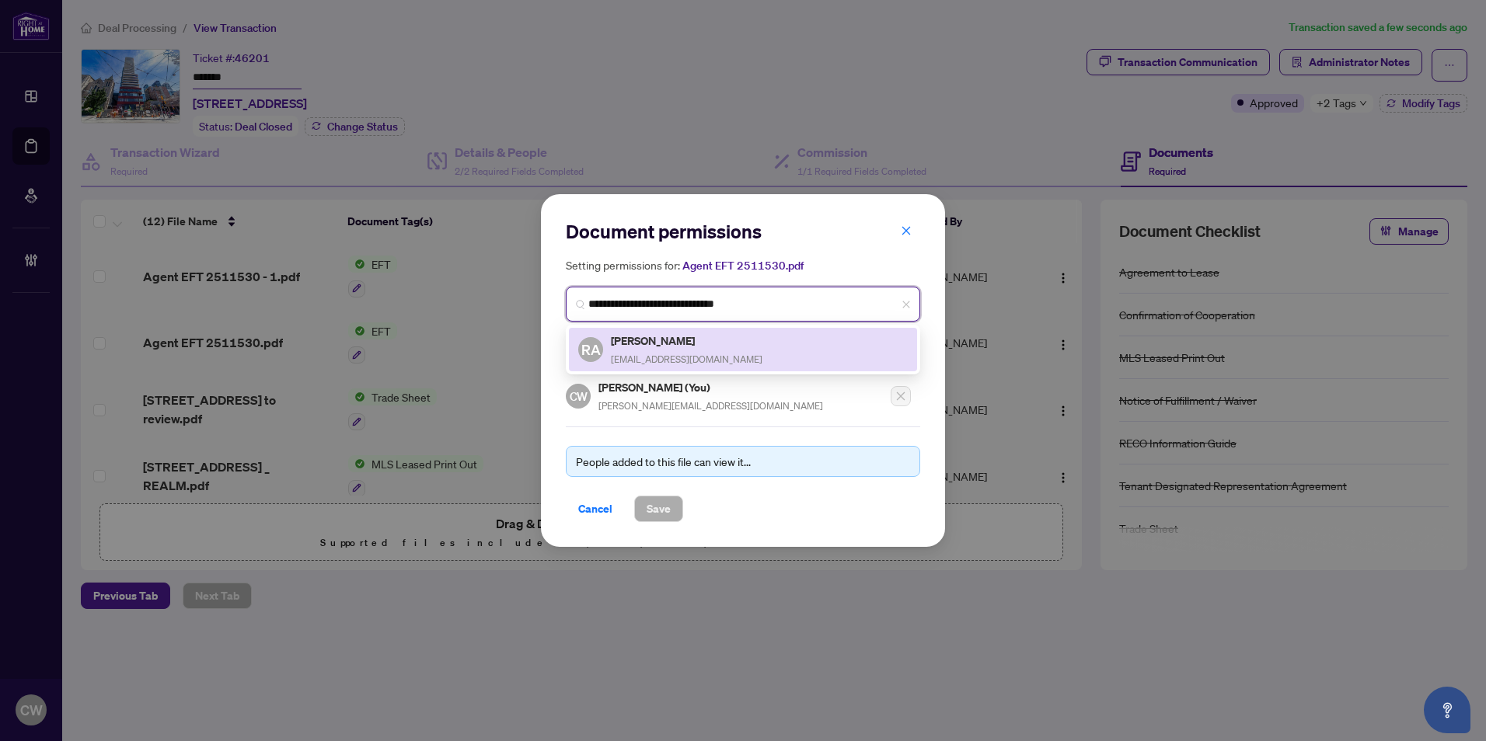
click at [707, 346] on div "RA [PERSON_NAME] [PERSON_NAME][EMAIL_ADDRESS][DOMAIN_NAME]" at bounding box center [743, 350] width 330 height 36
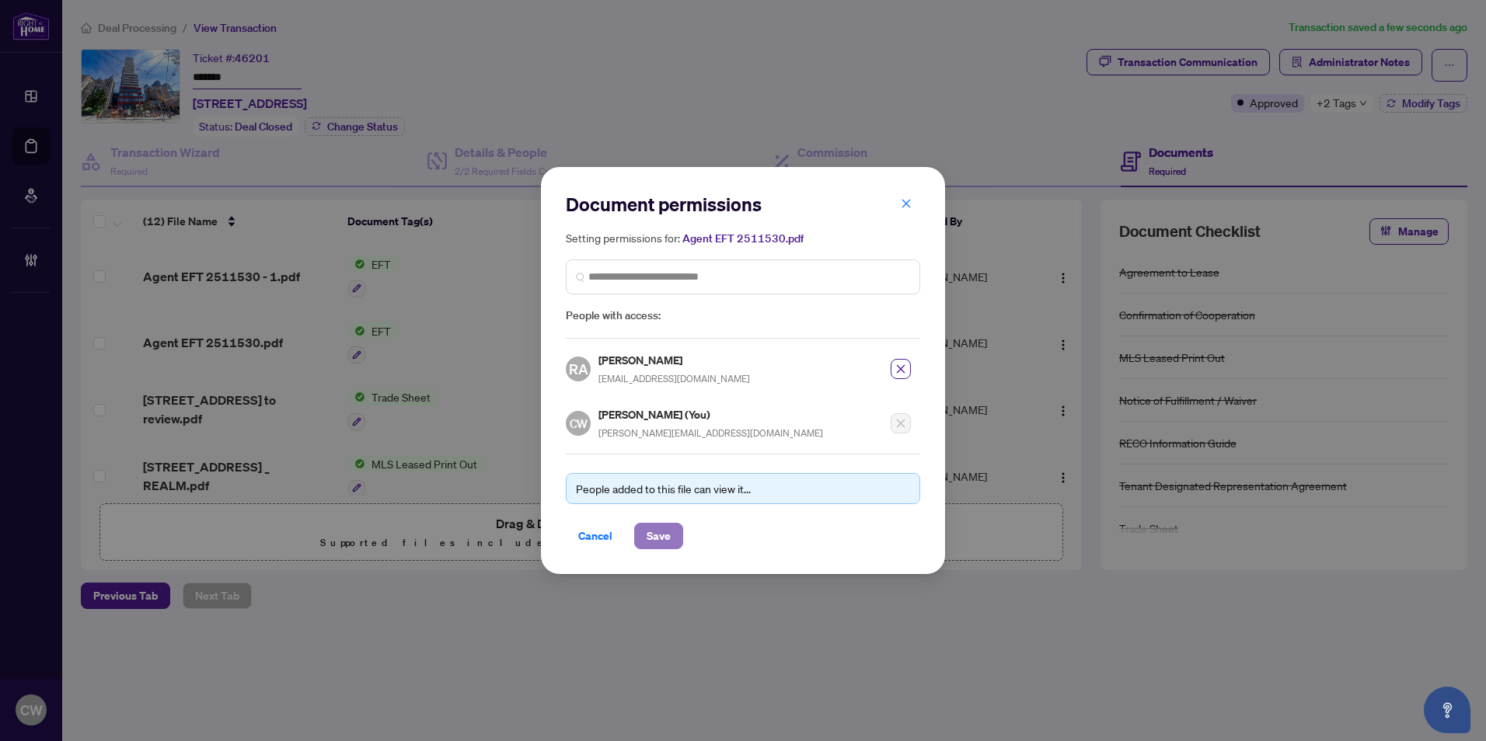
click at [666, 537] on span "Save" at bounding box center [659, 536] width 24 height 25
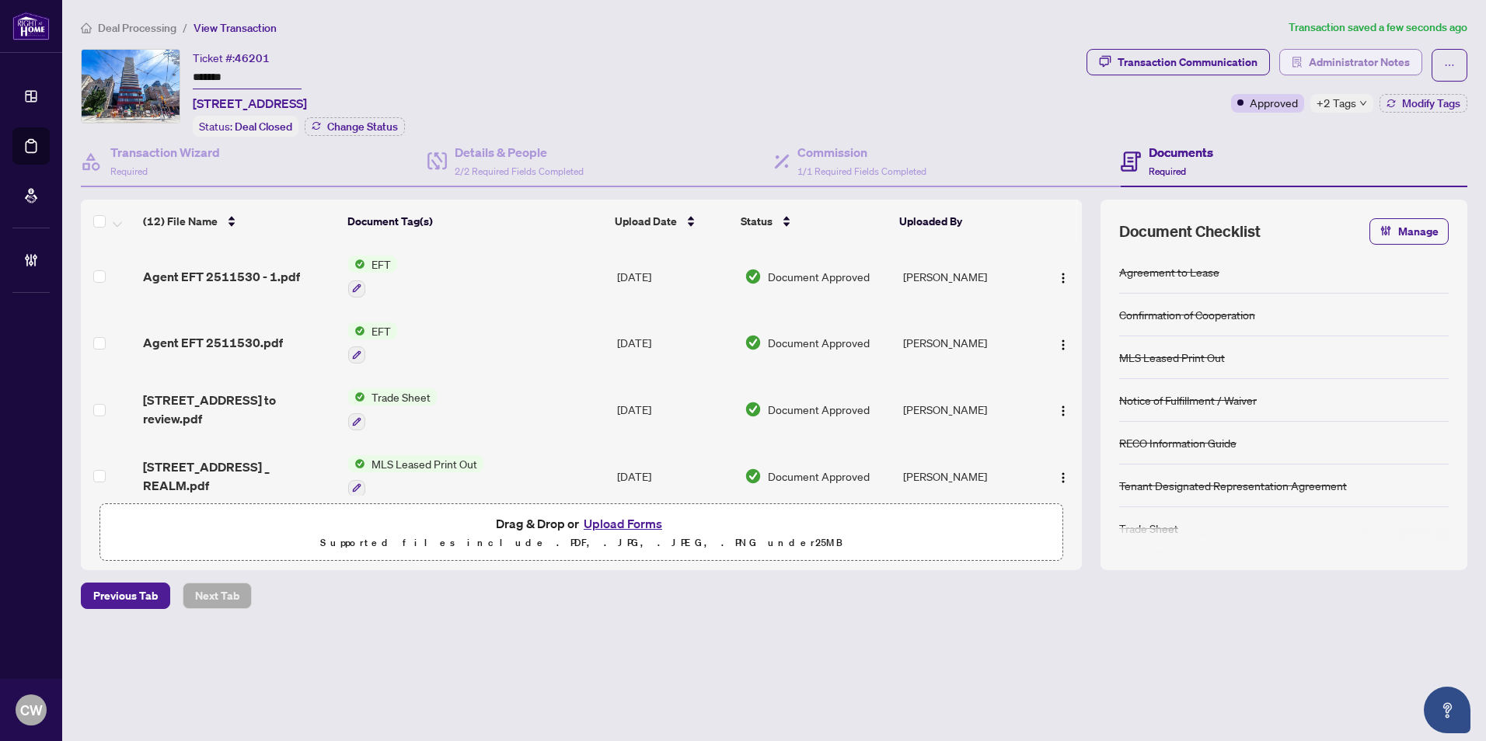
click at [1344, 65] on span "Administrator Notes" at bounding box center [1359, 62] width 101 height 25
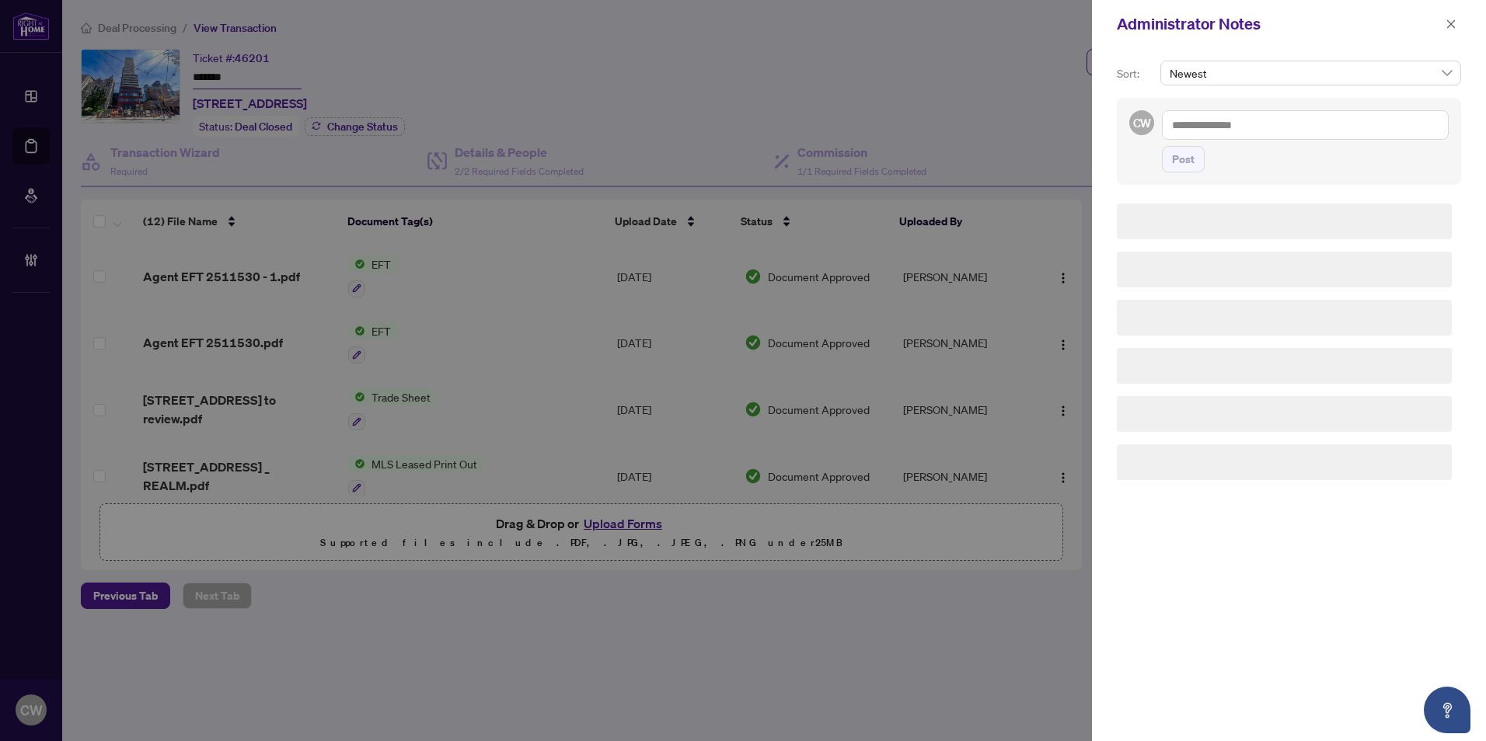
click at [1202, 131] on textarea at bounding box center [1305, 125] width 287 height 30
paste textarea "**********"
type textarea "**********"
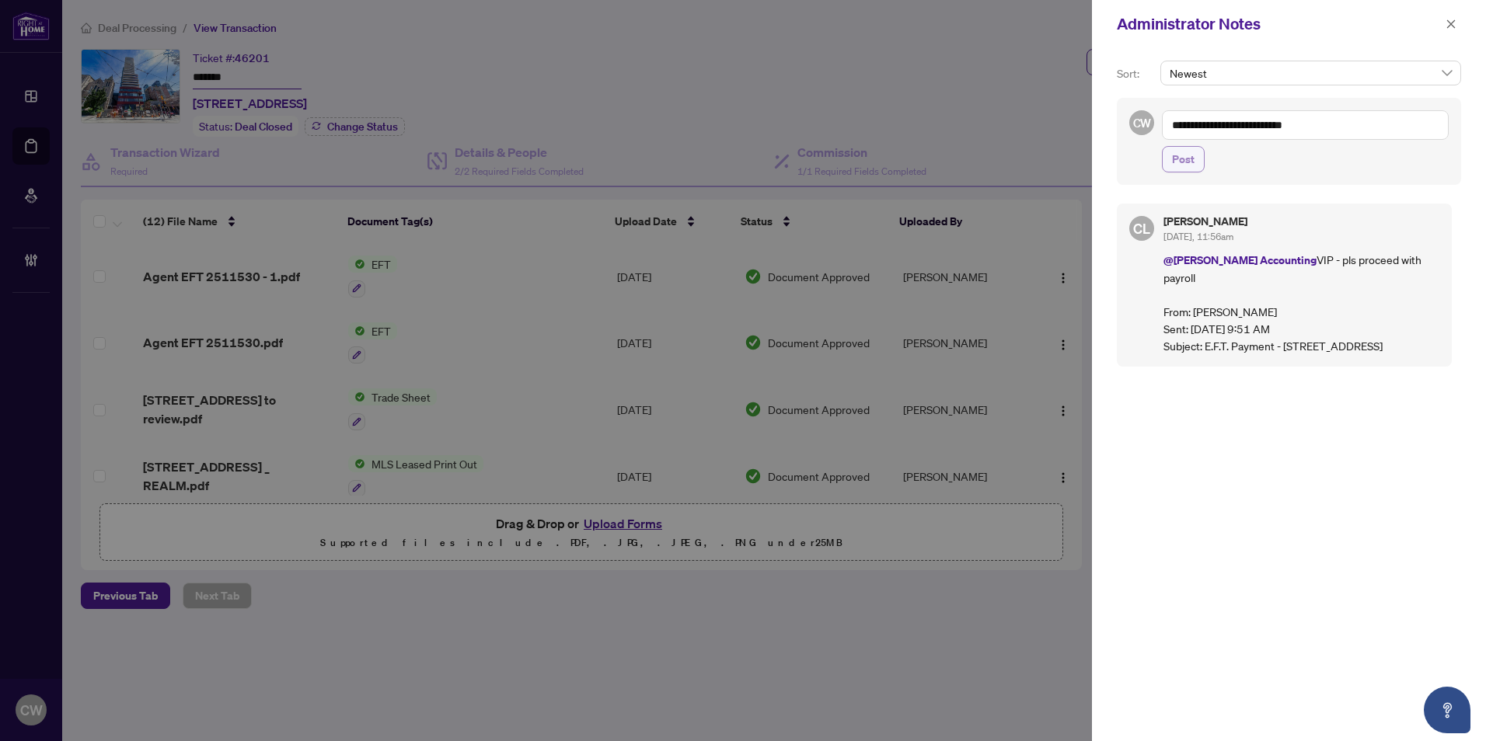
click at [1194, 157] on span "Post" at bounding box center [1183, 159] width 23 height 25
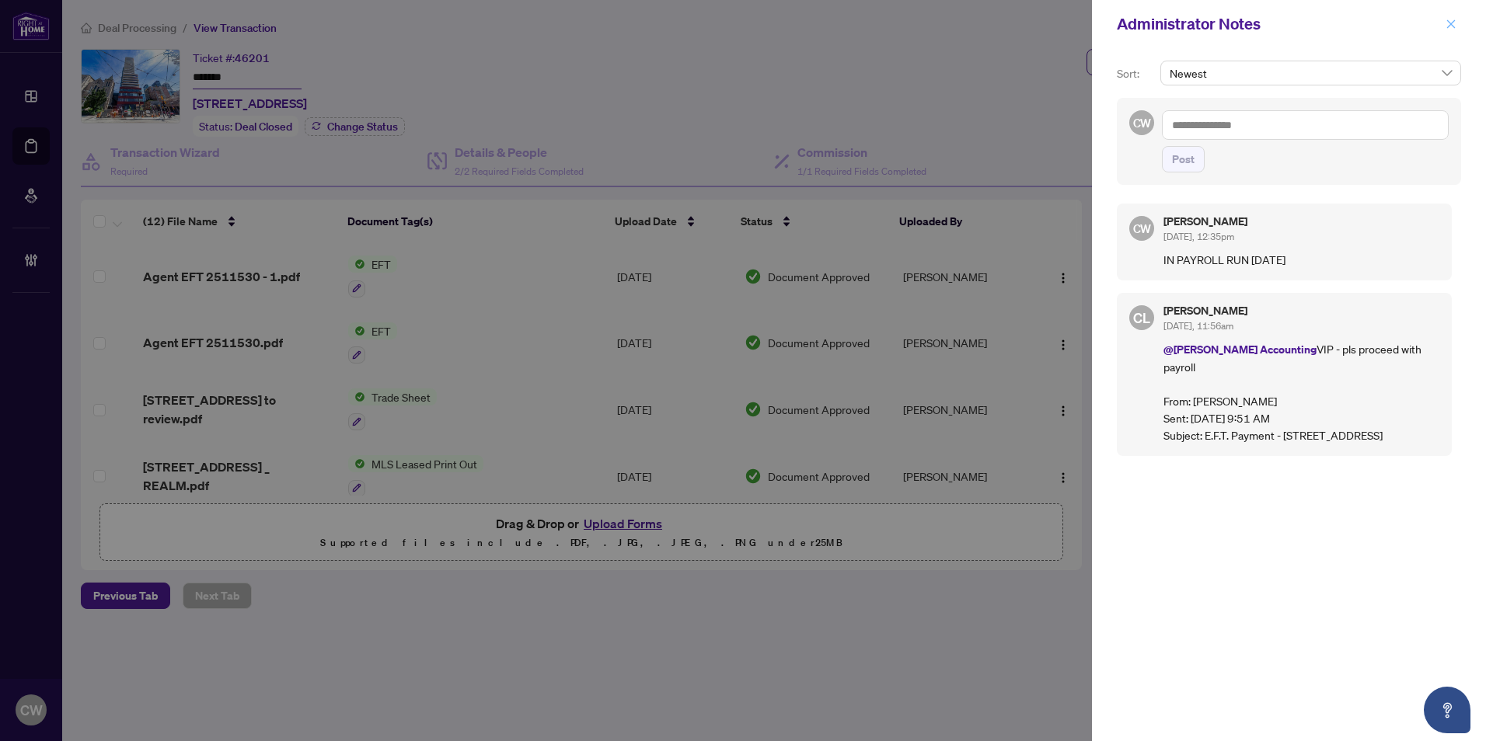
click at [1450, 23] on icon "close" at bounding box center [1451, 24] width 11 height 11
